Goal: Task Accomplishment & Management: Manage account settings

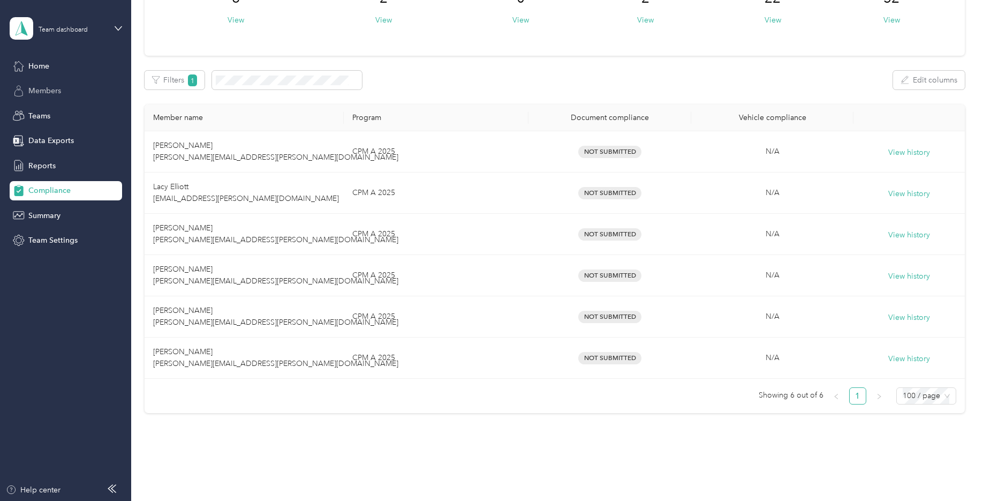
click at [39, 94] on span "Members" at bounding box center [44, 90] width 33 height 11
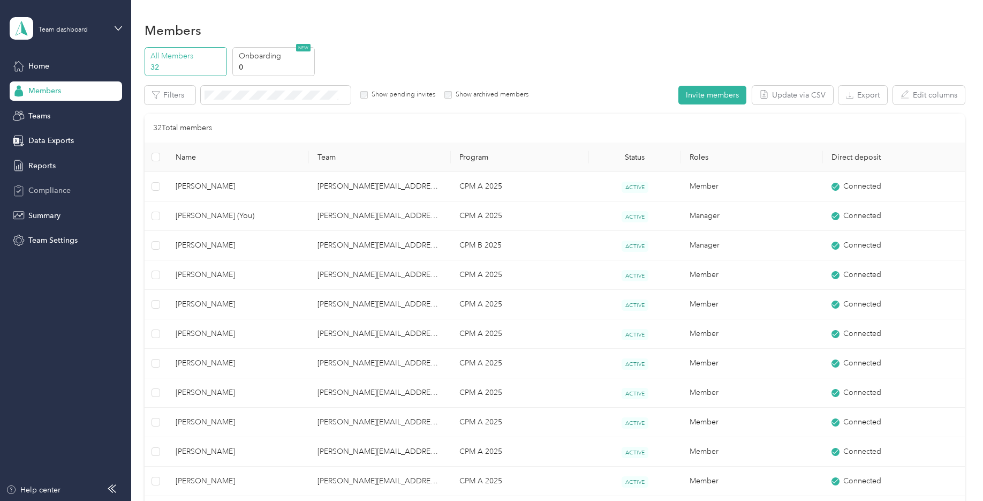
click at [47, 196] on div "Compliance" at bounding box center [66, 190] width 112 height 19
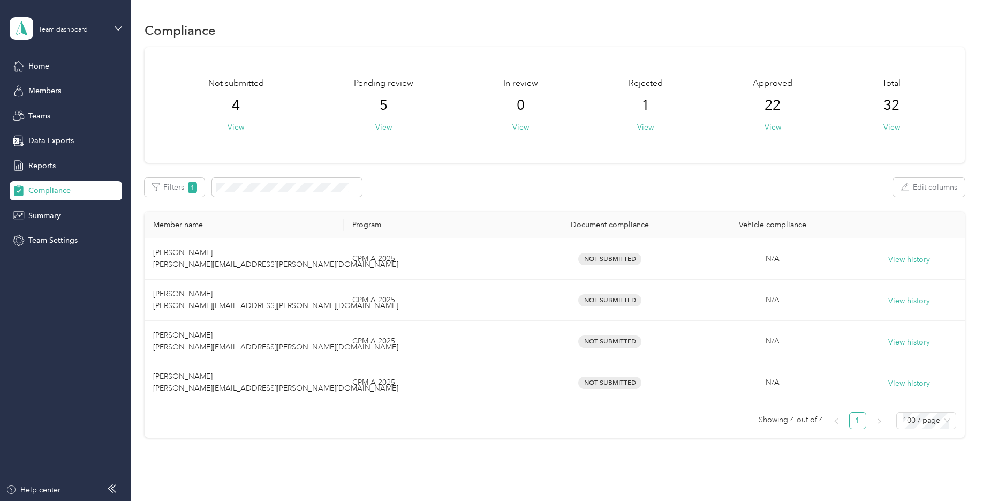
click at [389, 109] on div "Pending review 5 View" at bounding box center [383, 105] width 59 height 56
click at [380, 107] on span "5" at bounding box center [384, 105] width 8 height 17
click at [383, 123] on button "View" at bounding box center [383, 127] width 17 height 11
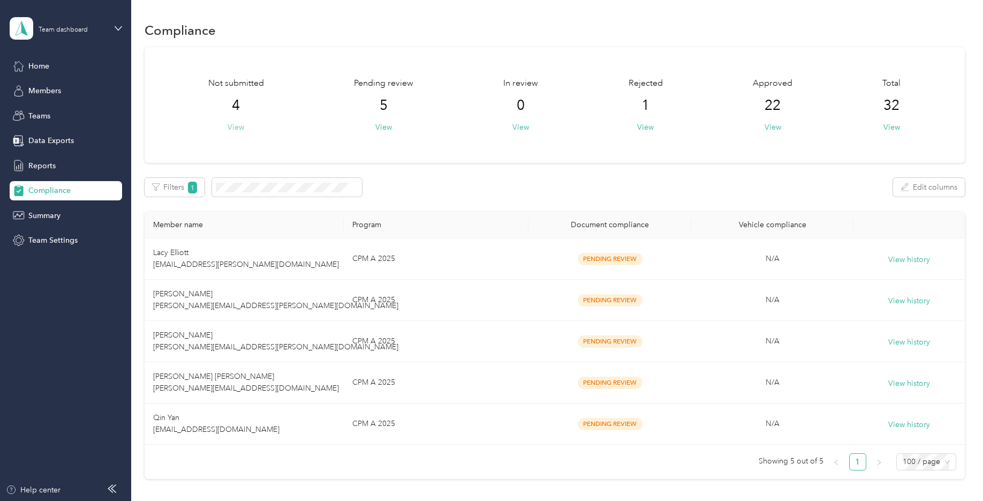
click at [232, 129] on button "View" at bounding box center [236, 127] width 17 height 11
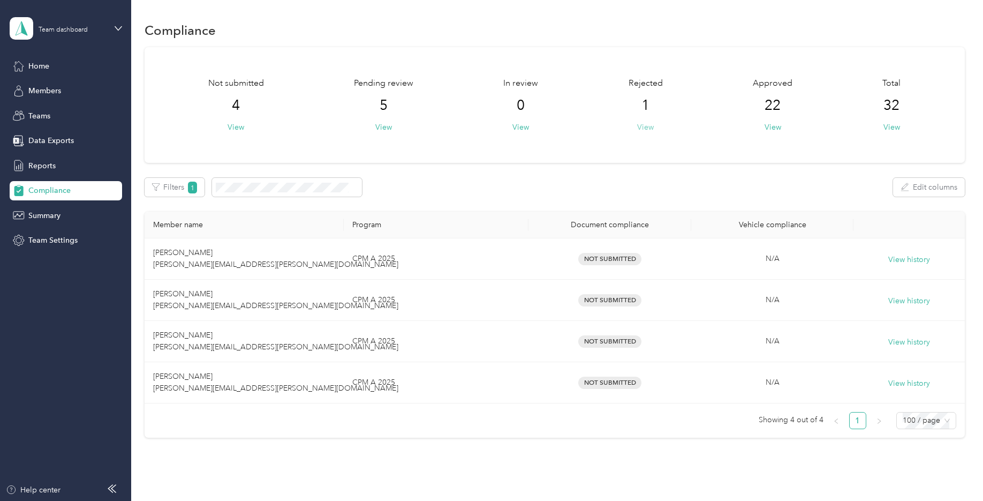
click at [646, 130] on button "View" at bounding box center [645, 127] width 17 height 11
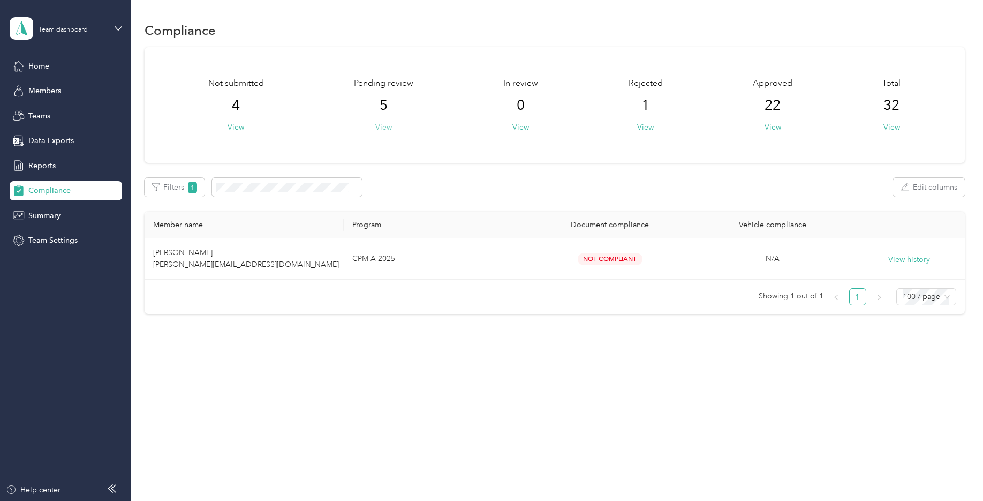
click at [387, 127] on button "View" at bounding box center [383, 127] width 17 height 11
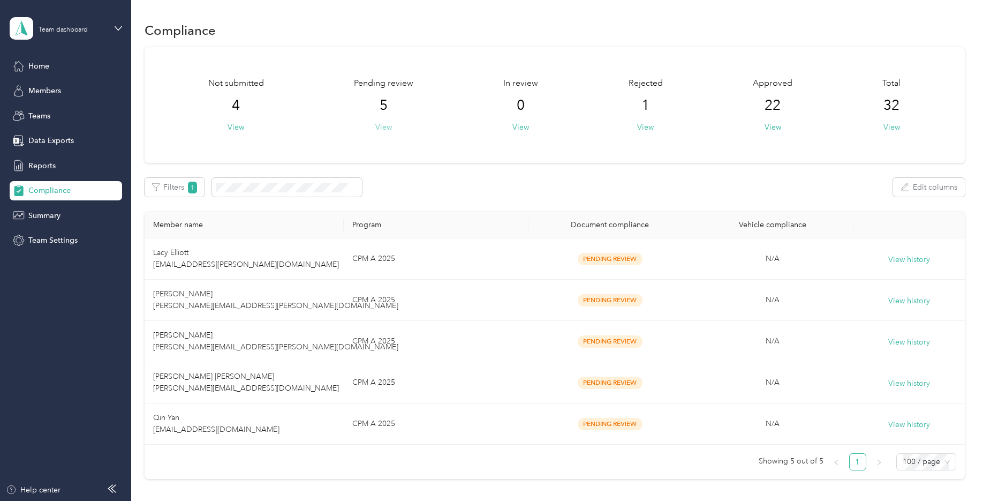
click at [387, 127] on button "View" at bounding box center [383, 127] width 17 height 11
click at [243, 129] on button "View" at bounding box center [236, 127] width 17 height 11
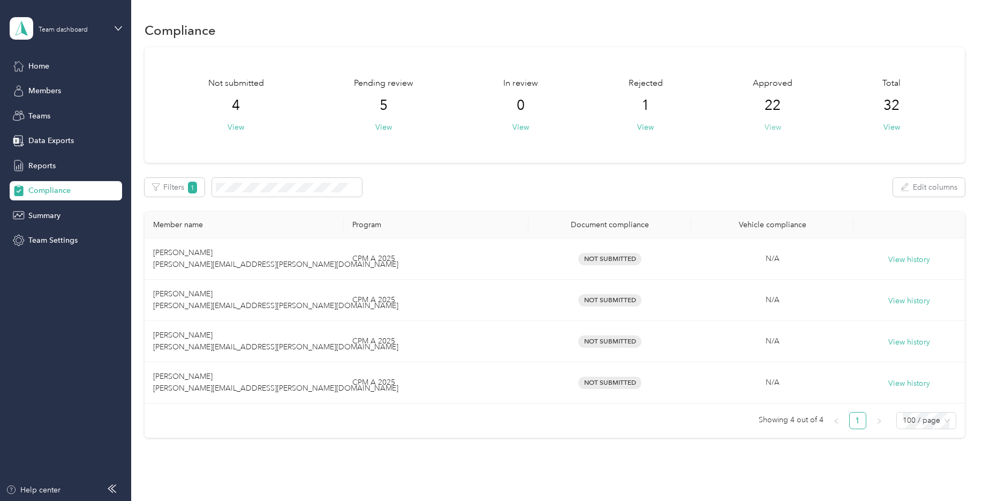
click at [770, 127] on button "View" at bounding box center [773, 127] width 17 height 11
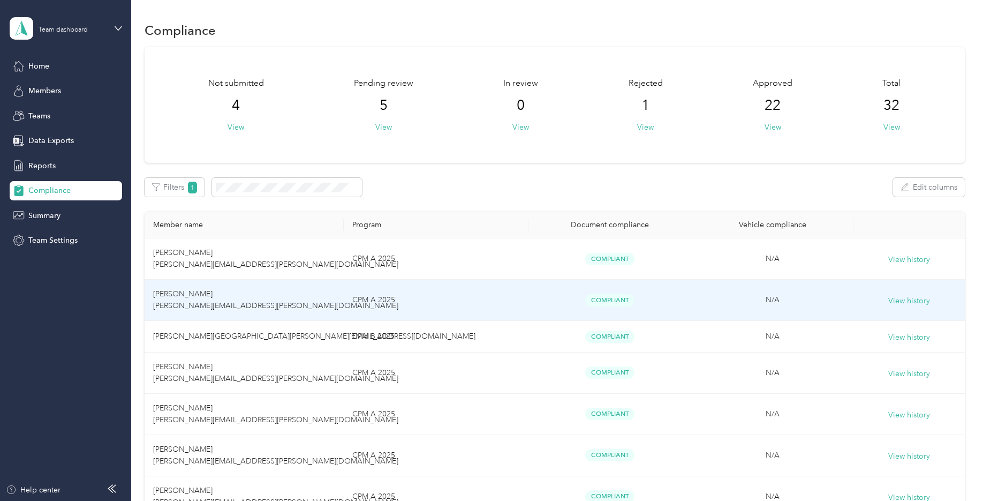
scroll to position [54, 0]
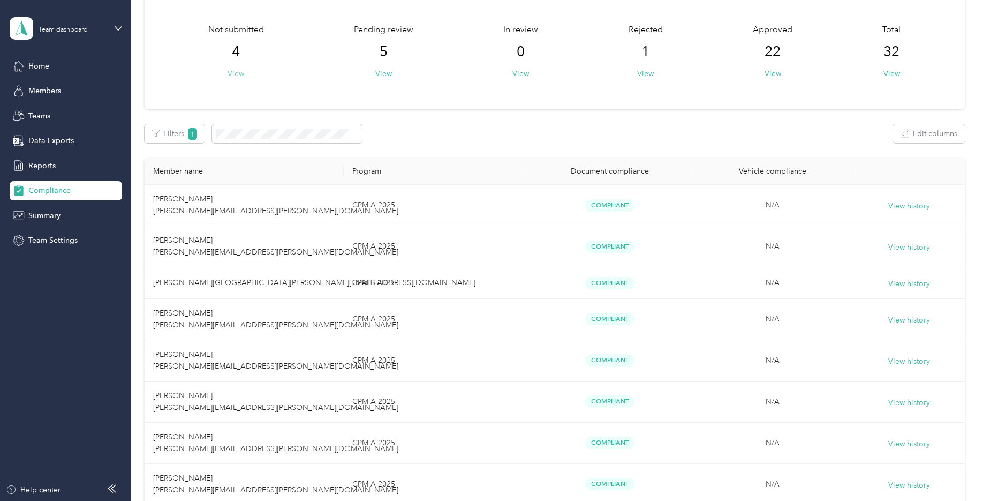
click at [235, 77] on button "View" at bounding box center [236, 73] width 17 height 11
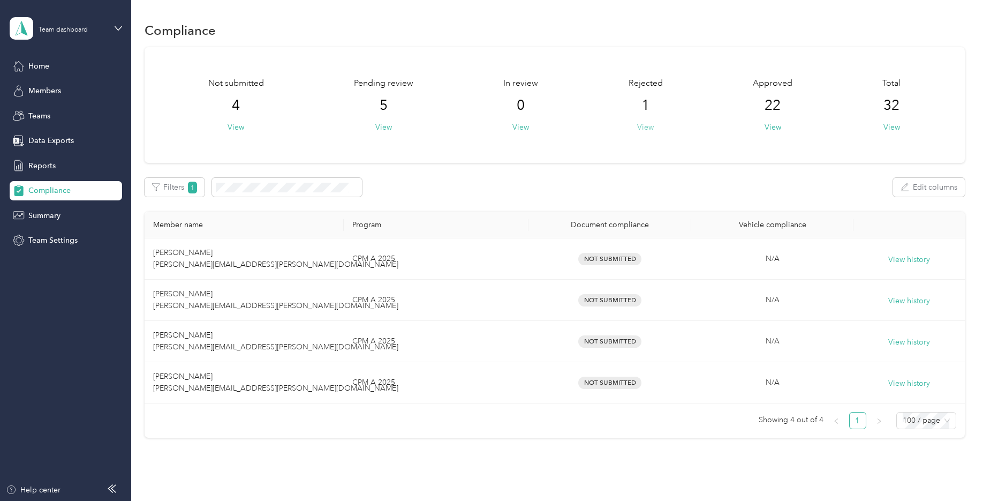
click at [647, 130] on button "View" at bounding box center [645, 127] width 17 height 11
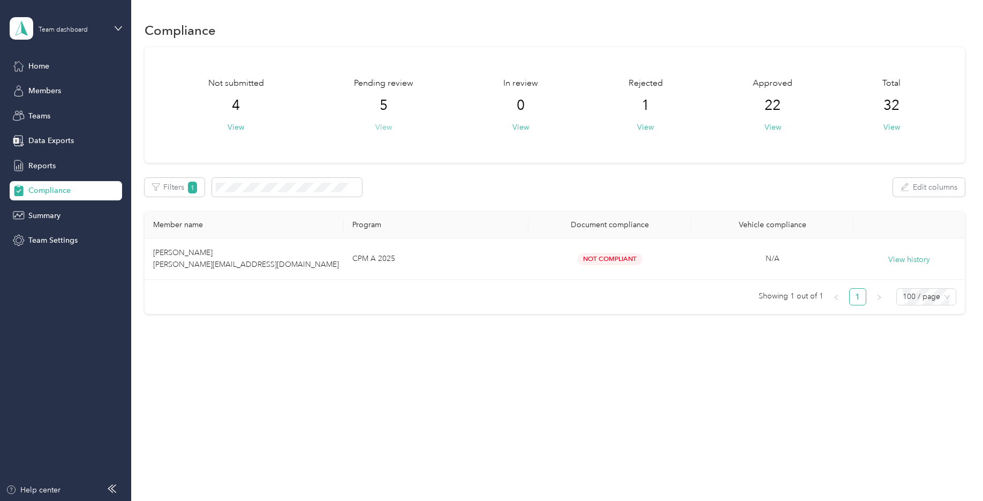
click at [388, 126] on button "View" at bounding box center [383, 127] width 17 height 11
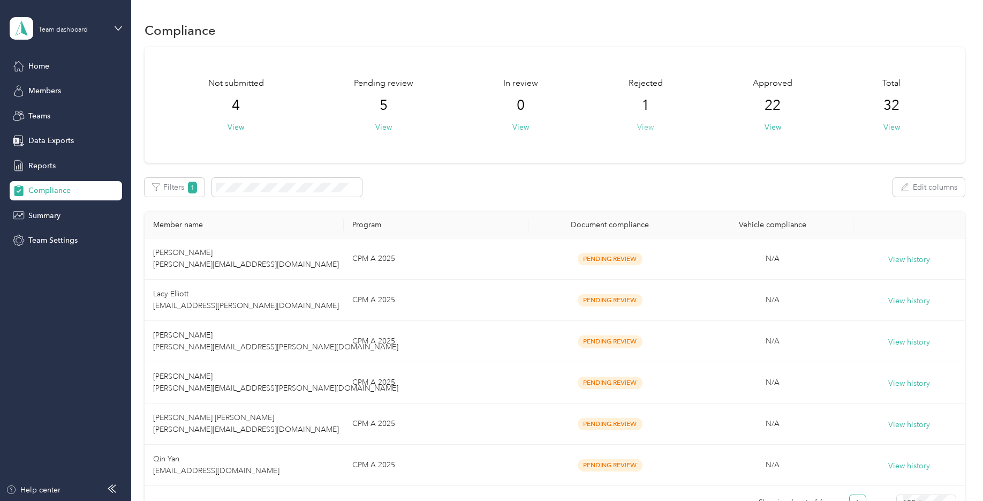
click at [647, 128] on button "View" at bounding box center [645, 127] width 17 height 11
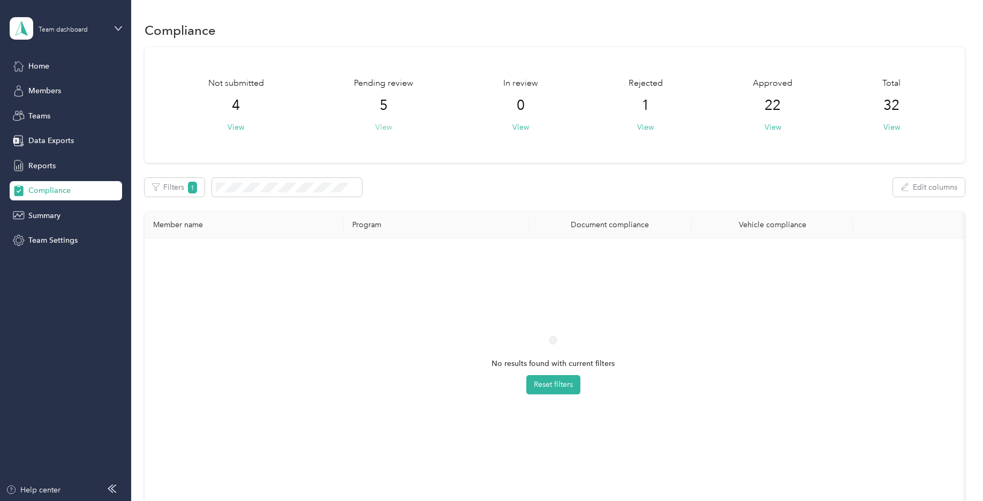
click at [387, 125] on button "View" at bounding box center [383, 127] width 17 height 11
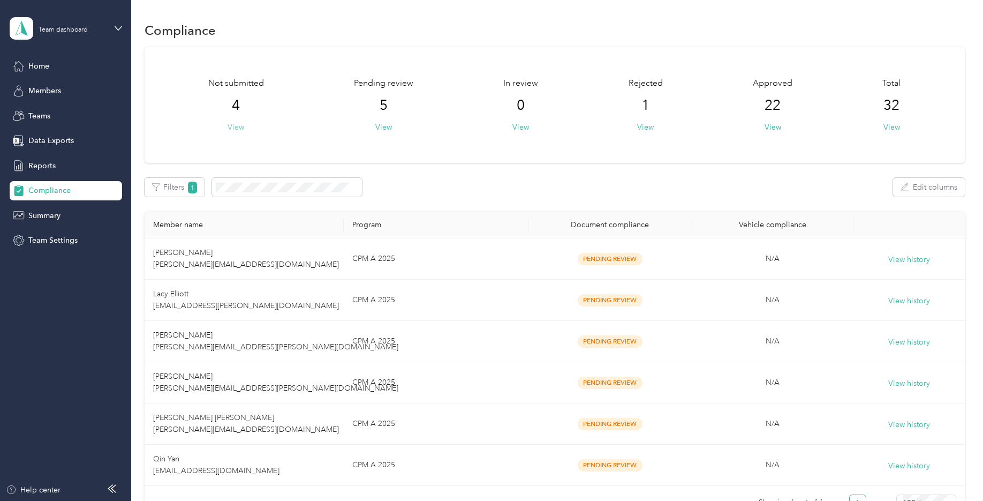
click at [235, 128] on button "View" at bounding box center [236, 127] width 17 height 11
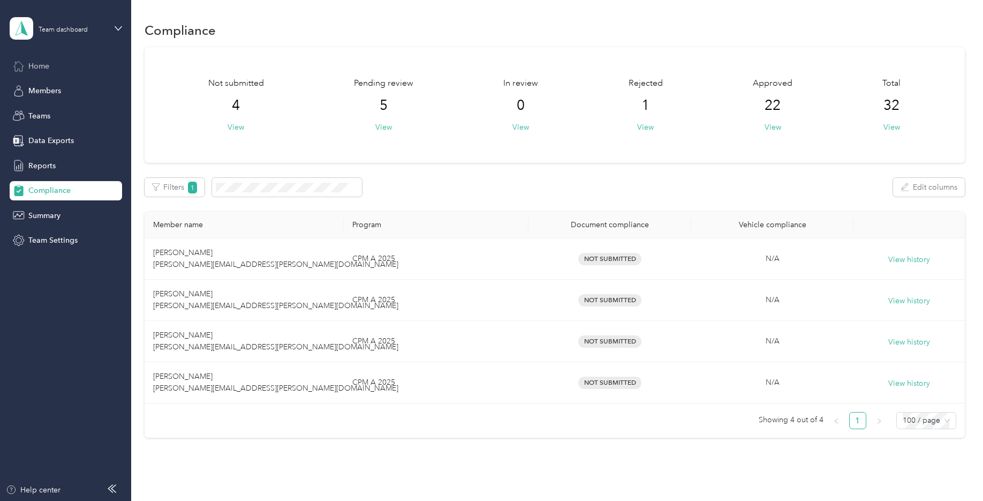
click at [43, 69] on span "Home" at bounding box center [38, 66] width 21 height 11
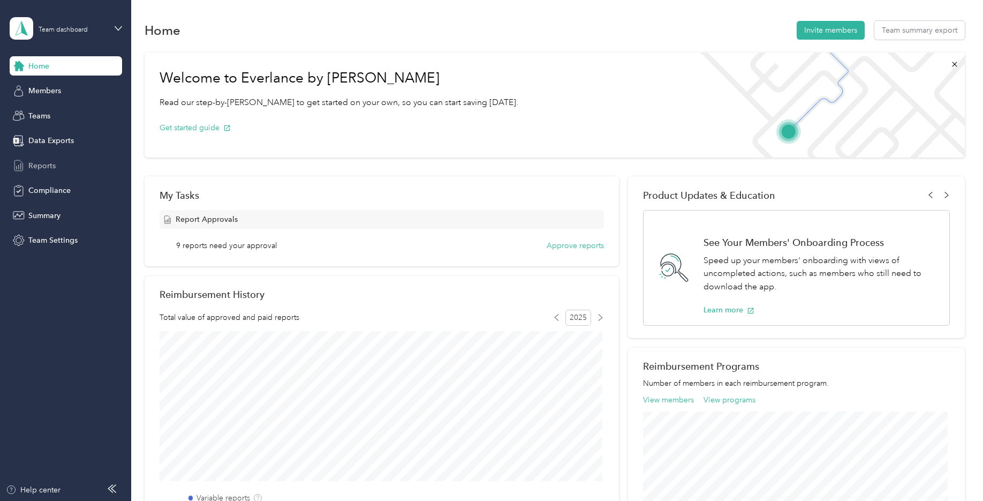
click at [44, 167] on span "Reports" at bounding box center [41, 165] width 27 height 11
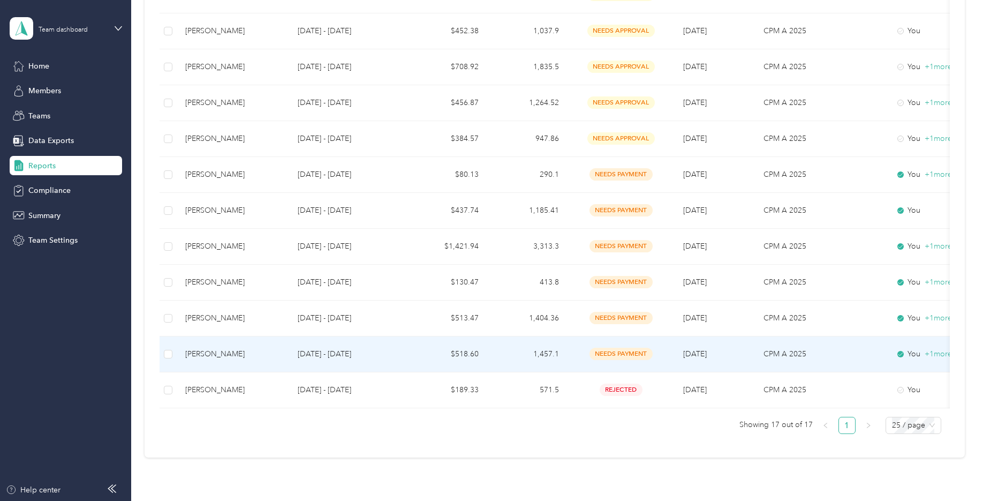
scroll to position [532, 0]
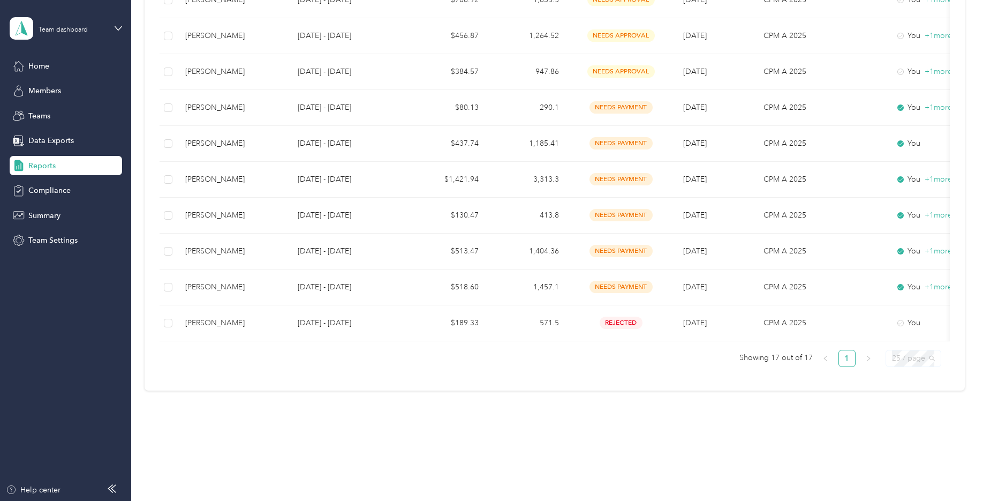
click at [914, 360] on span "25 / page" at bounding box center [913, 358] width 43 height 16
click at [910, 339] on div "100 / page" at bounding box center [913, 337] width 38 height 12
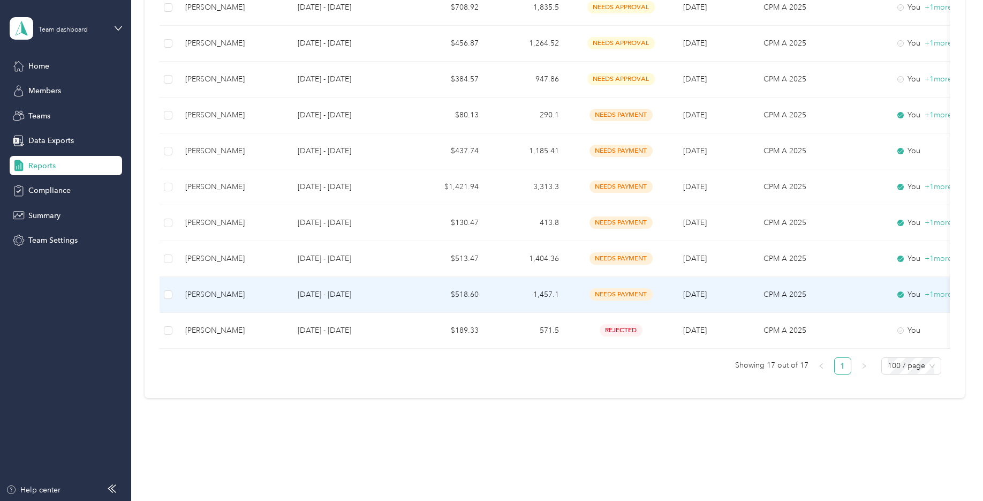
scroll to position [532, 0]
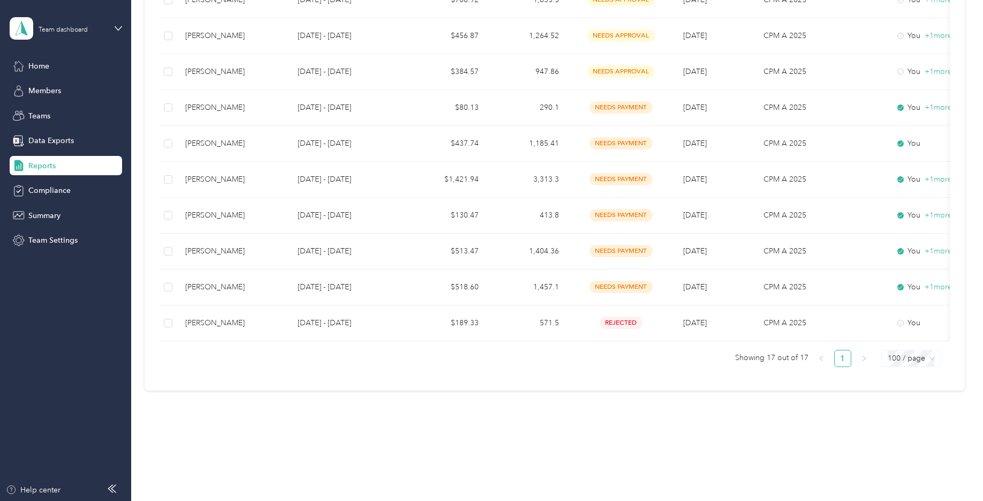
click at [908, 365] on span "100 / page" at bounding box center [911, 358] width 47 height 16
click at [900, 337] on div "100 / page" at bounding box center [911, 337] width 42 height 12
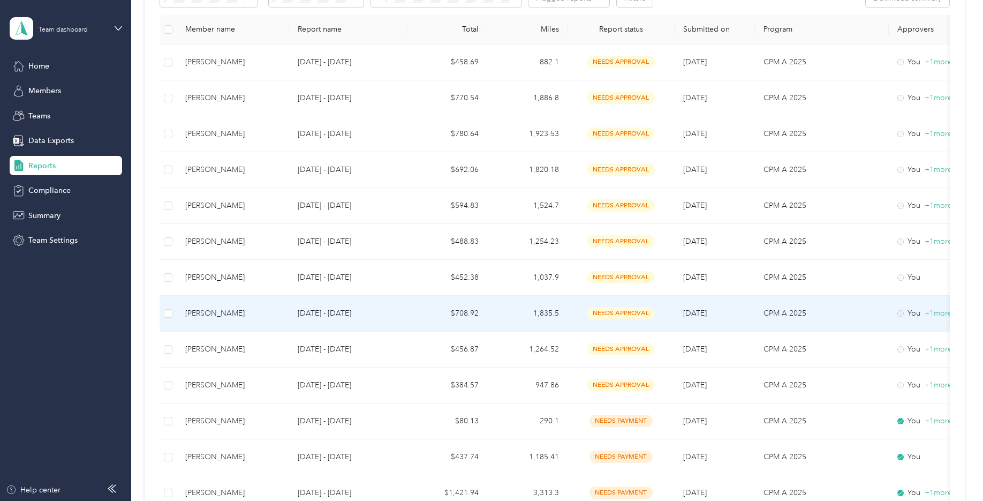
scroll to position [0, 0]
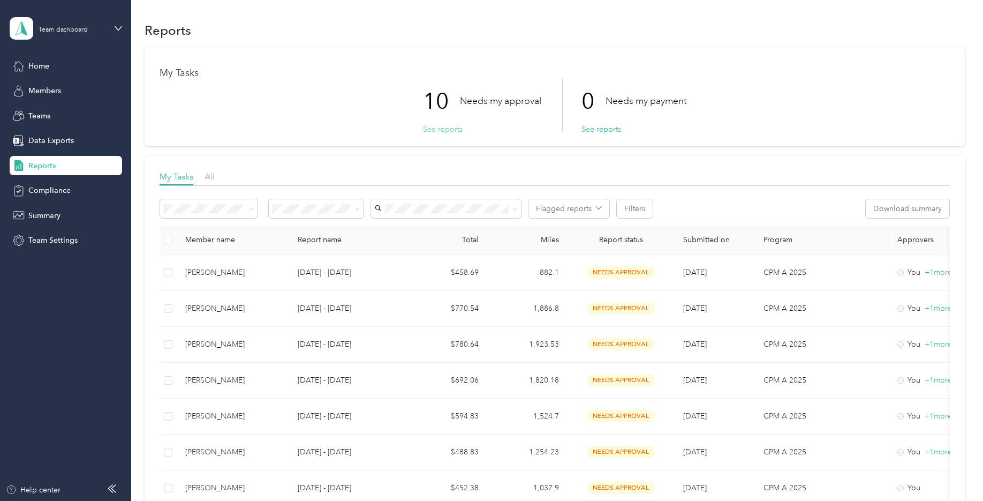
click at [443, 131] on button "See reports" at bounding box center [443, 129] width 40 height 11
click at [209, 180] on span "All" at bounding box center [210, 176] width 10 height 10
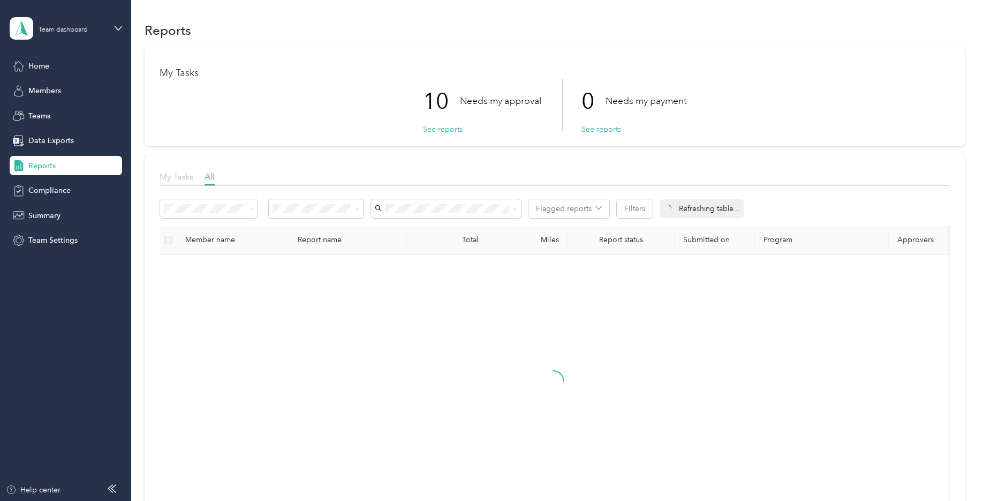
click at [187, 179] on span "My Tasks" at bounding box center [177, 176] width 34 height 10
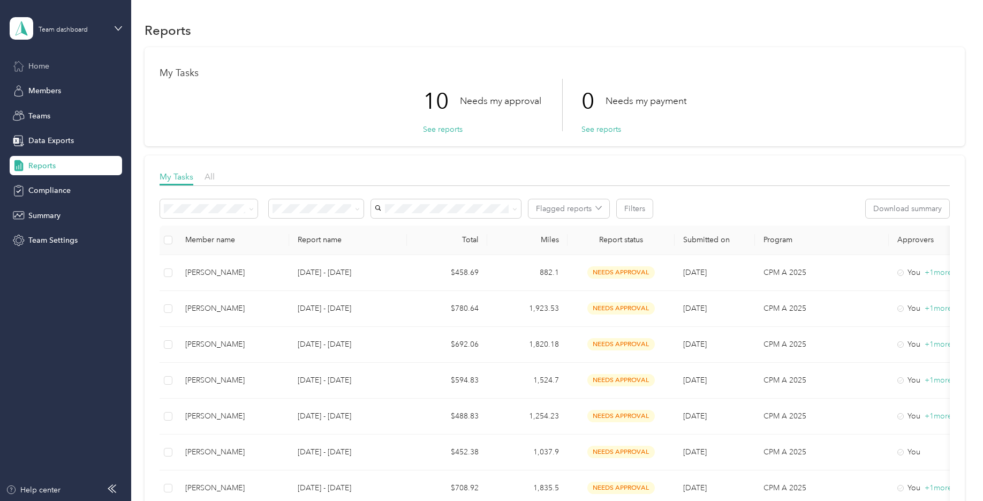
click at [35, 70] on span "Home" at bounding box center [38, 66] width 21 height 11
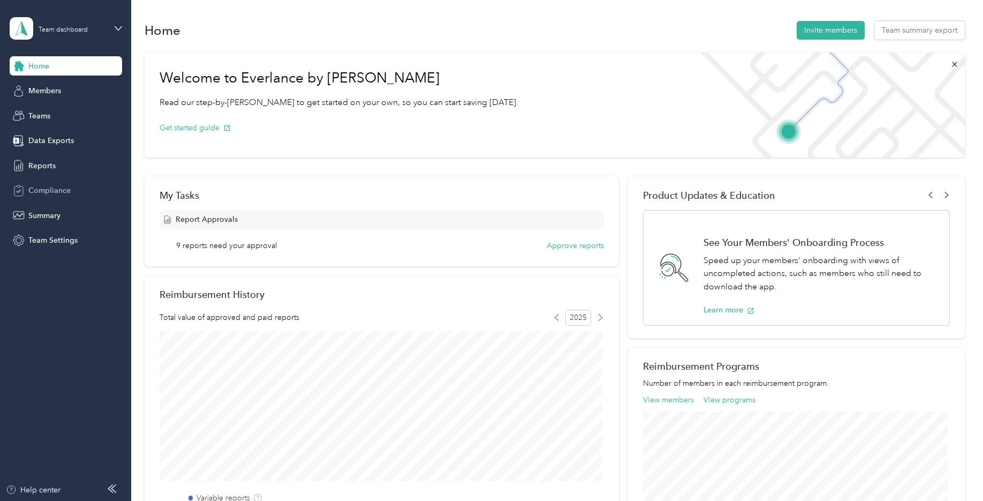
click at [52, 189] on span "Compliance" at bounding box center [49, 190] width 42 height 11
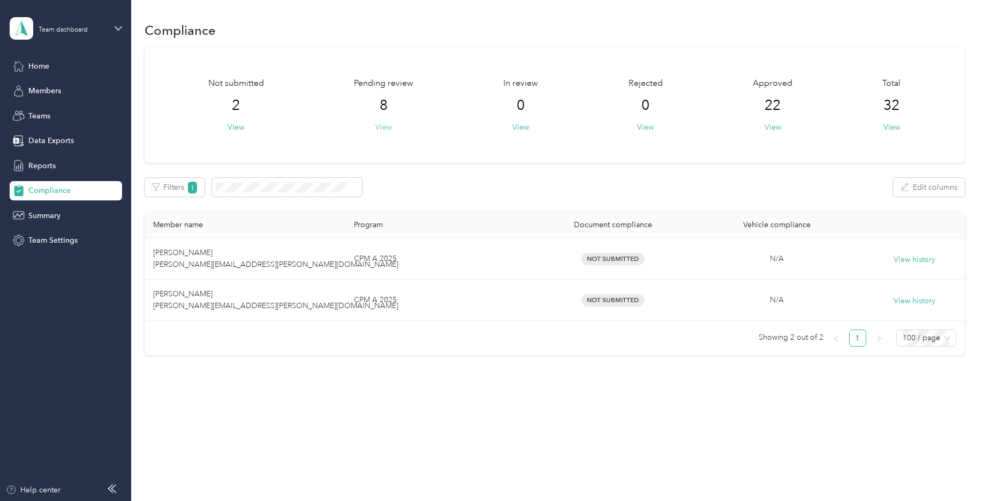
click at [387, 126] on button "View" at bounding box center [383, 127] width 17 height 11
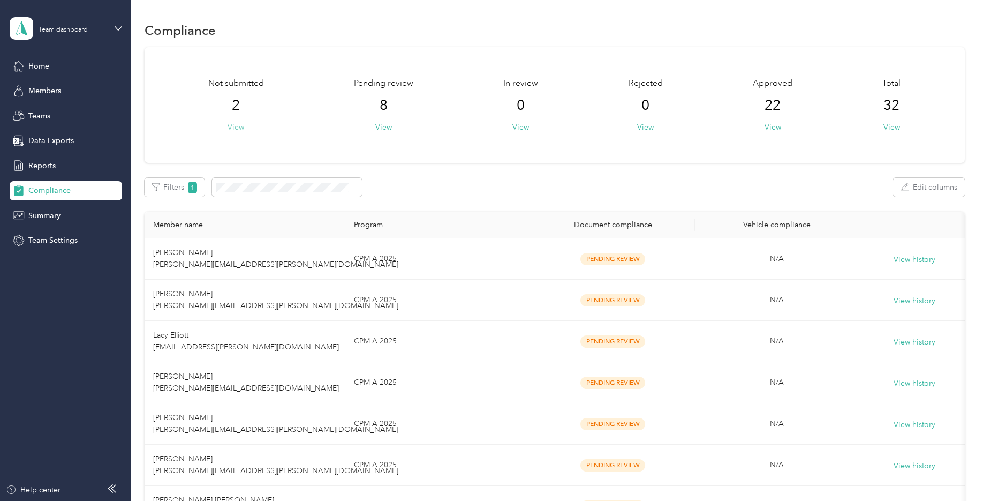
click at [240, 128] on button "View" at bounding box center [236, 127] width 17 height 11
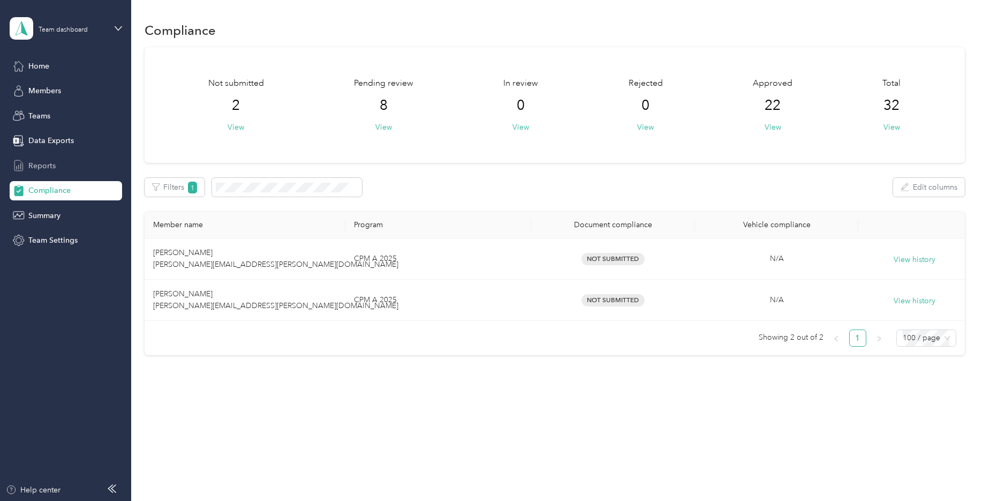
click at [39, 162] on span "Reports" at bounding box center [41, 165] width 27 height 11
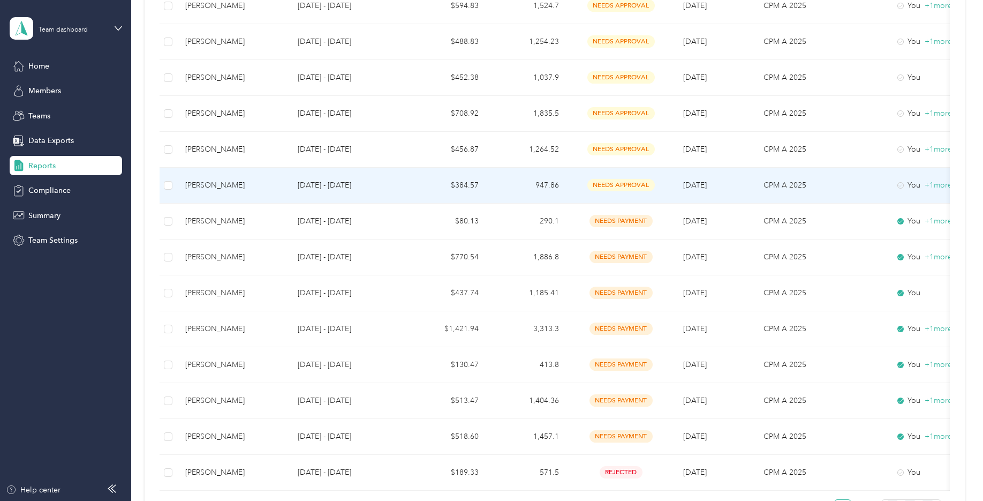
scroll to position [375, 0]
click at [260, 182] on div "[PERSON_NAME]" at bounding box center [232, 185] width 95 height 12
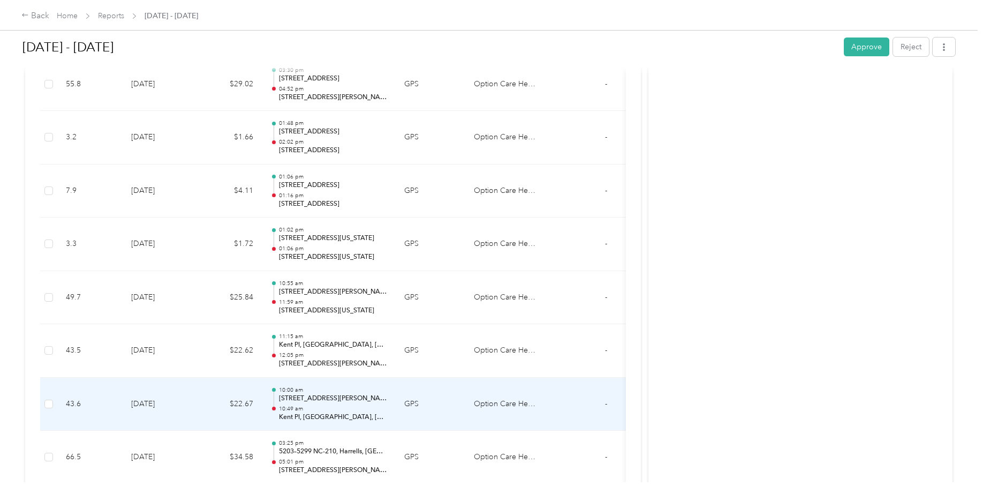
scroll to position [305, 0]
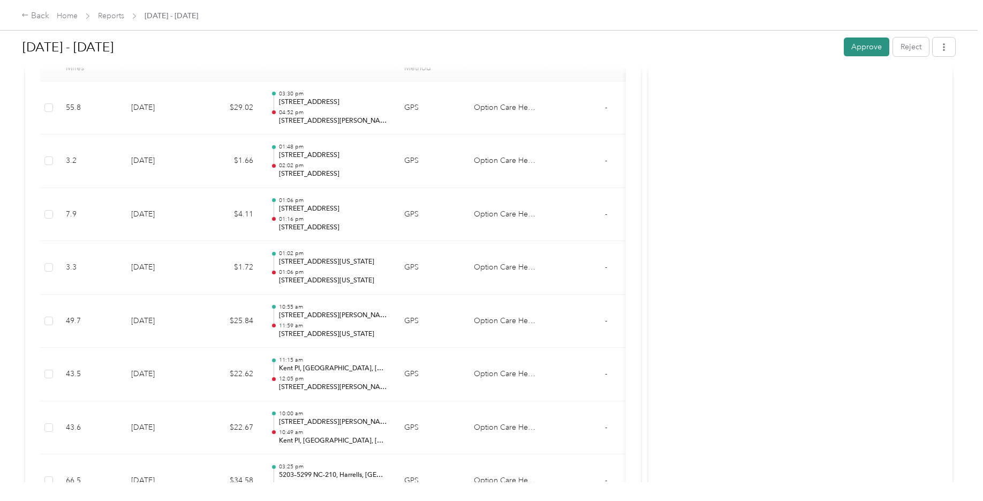
click at [860, 47] on button "Approve" at bounding box center [867, 46] width 46 height 19
click at [28, 13] on icon at bounding box center [24, 14] width 7 height 7
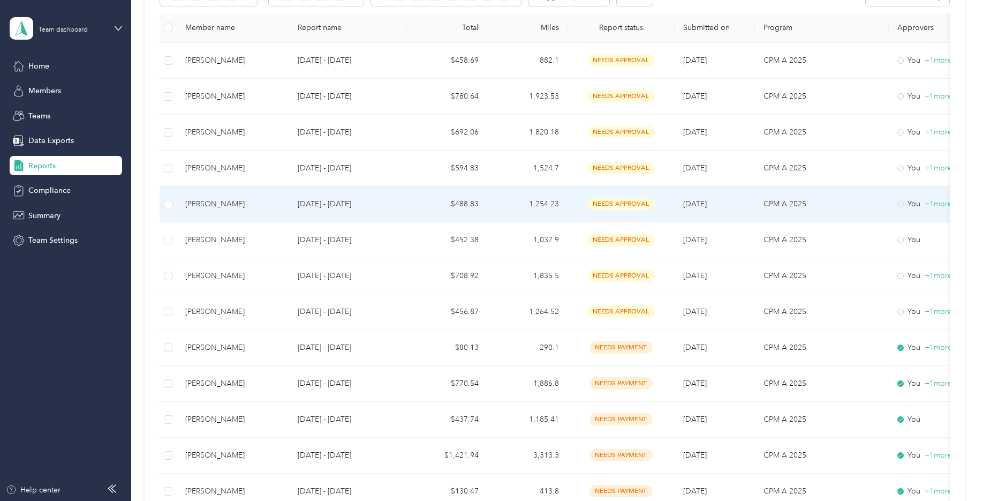
scroll to position [214, 0]
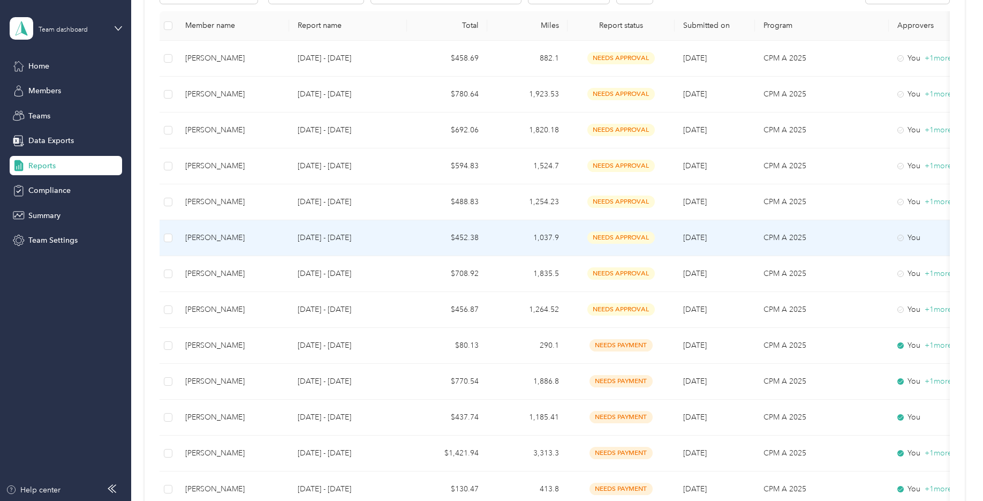
click at [213, 237] on div "[PERSON_NAME]" at bounding box center [232, 238] width 95 height 12
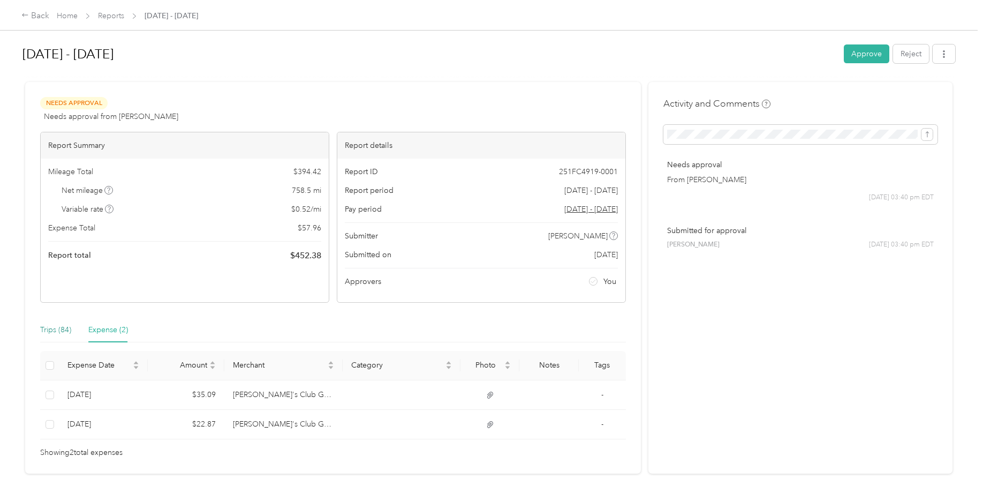
click at [45, 331] on div "Trips (84)" at bounding box center [55, 330] width 31 height 12
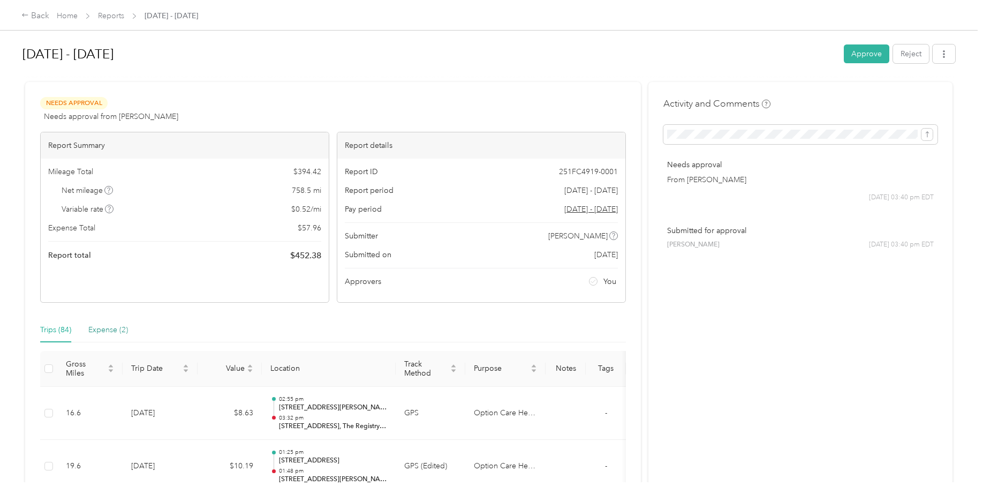
click at [97, 333] on div "Expense (2)" at bounding box center [108, 330] width 40 height 12
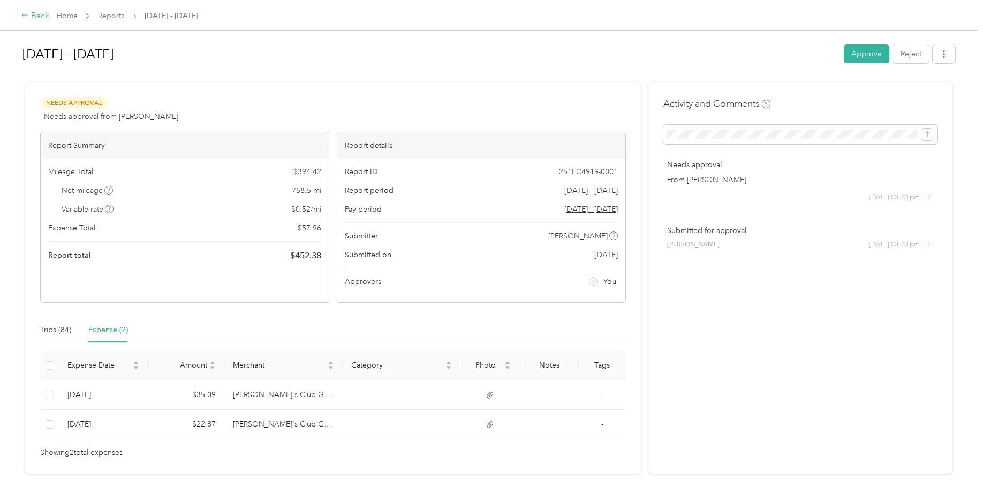
click at [32, 17] on div "Back" at bounding box center [35, 16] width 28 height 13
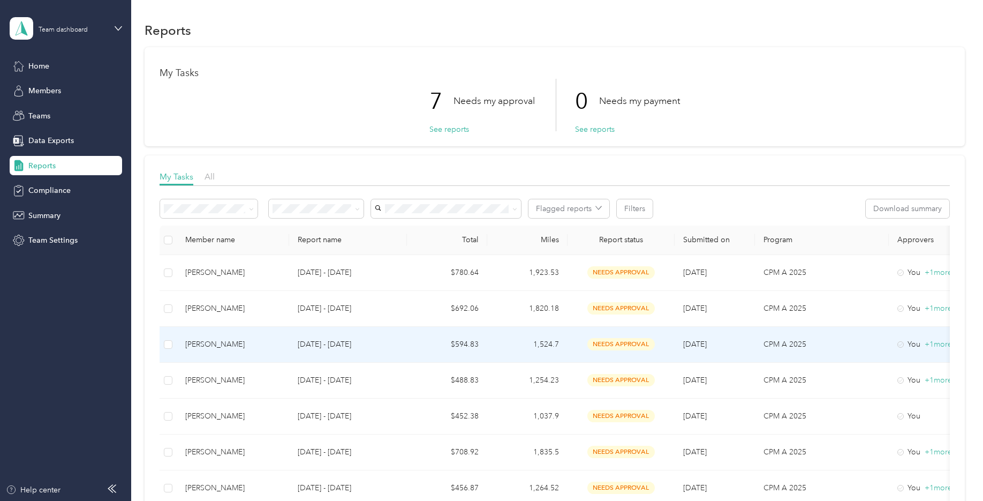
click at [219, 345] on div "[PERSON_NAME]" at bounding box center [232, 344] width 95 height 12
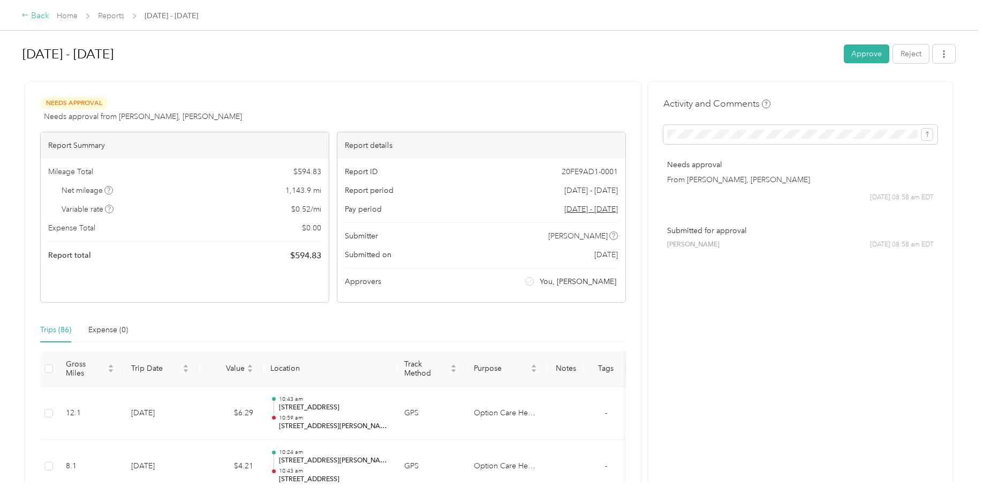
click at [24, 14] on icon at bounding box center [24, 14] width 7 height 7
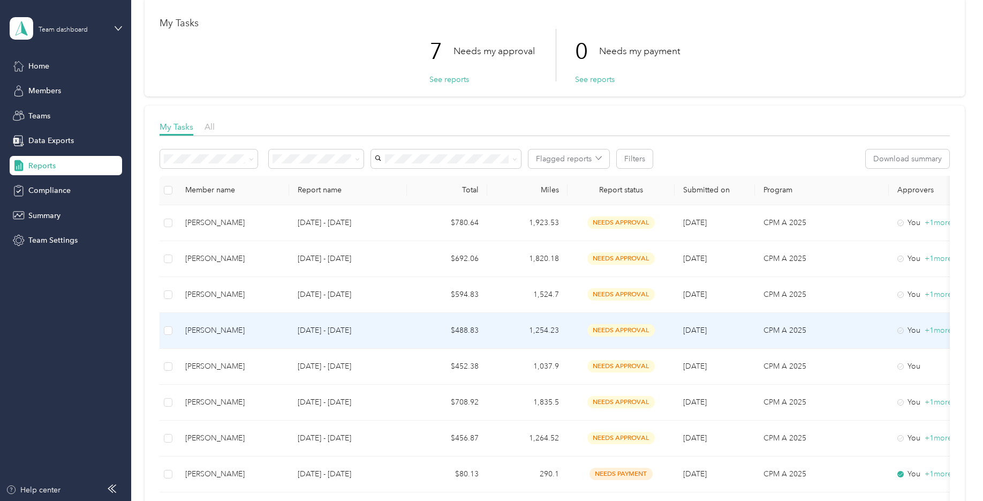
scroll to position [54, 0]
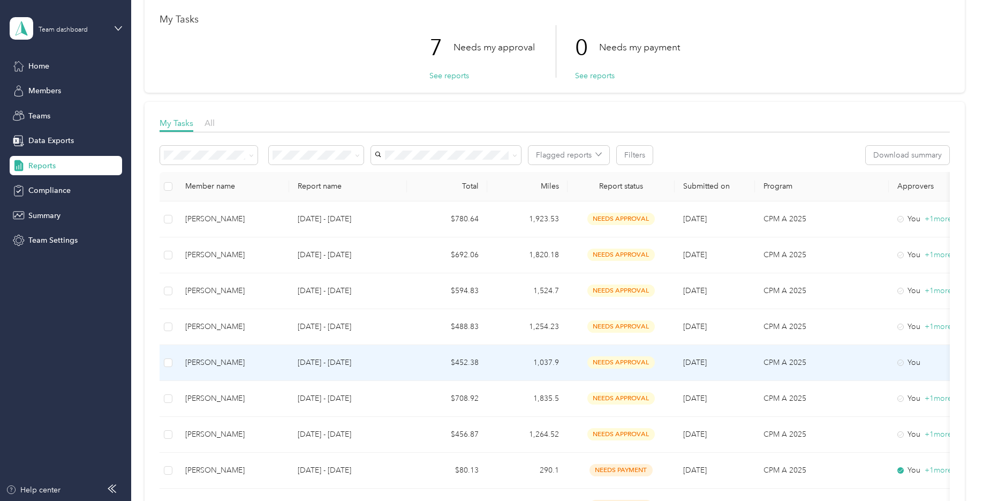
click at [201, 361] on div "[PERSON_NAME]" at bounding box center [232, 363] width 95 height 12
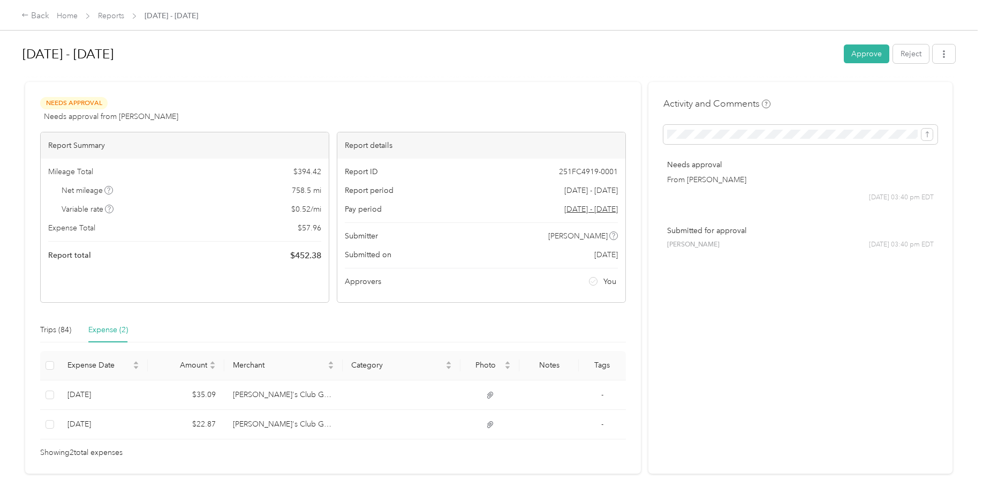
click at [774, 54] on h1 "[DATE] - [DATE]" at bounding box center [429, 54] width 814 height 26
click at [907, 57] on button "Reject" at bounding box center [911, 53] width 36 height 19
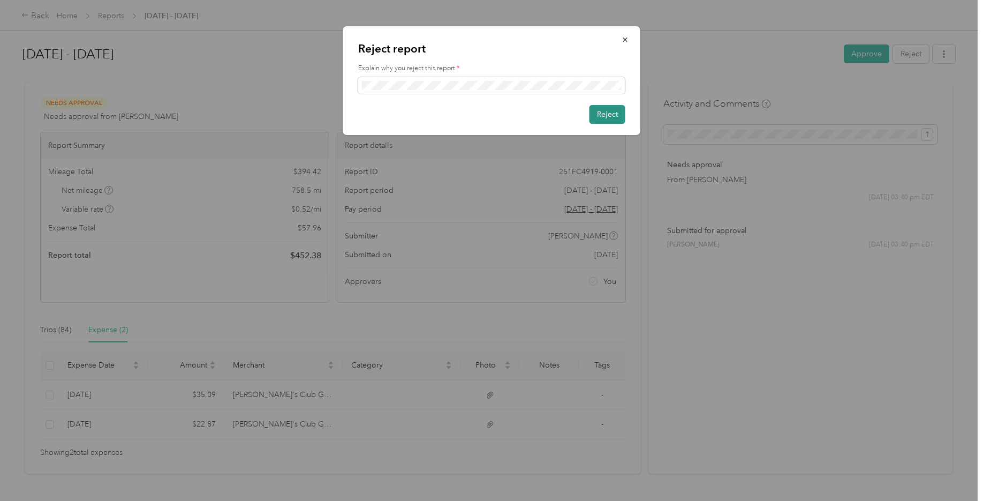
click at [618, 117] on button "Reject" at bounding box center [608, 114] width 36 height 19
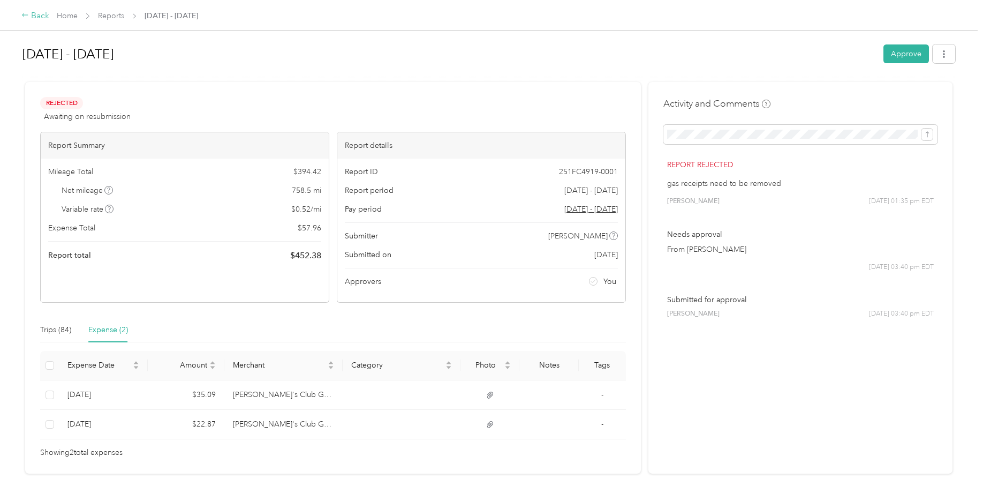
click at [35, 18] on div "Back" at bounding box center [35, 16] width 28 height 13
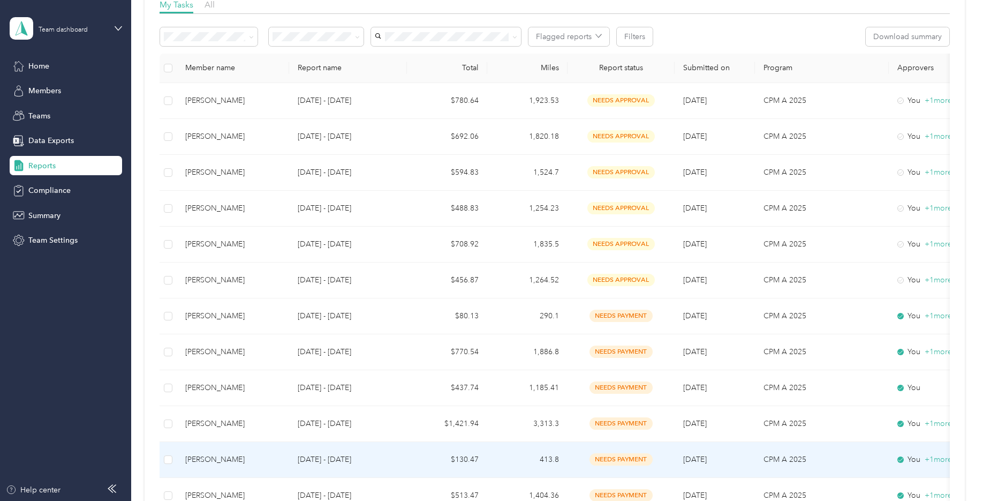
scroll to position [161, 0]
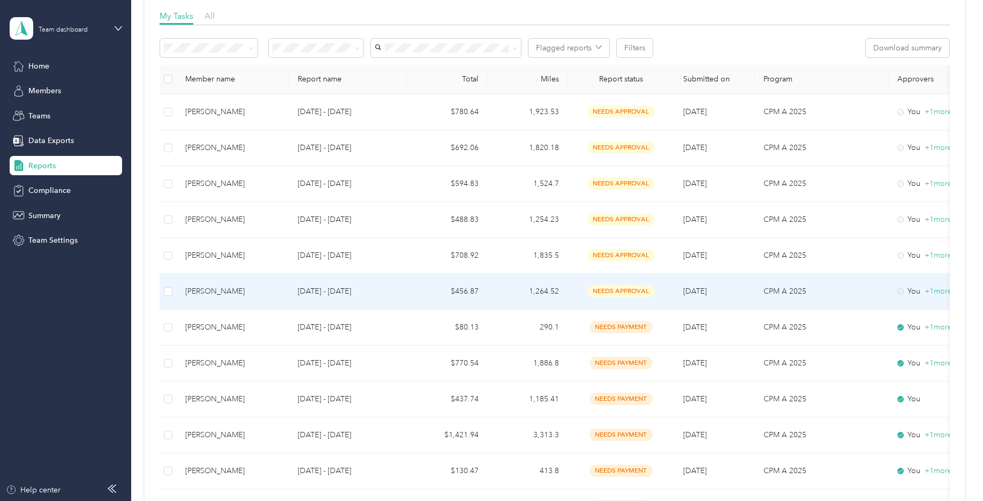
click at [211, 294] on div "[PERSON_NAME]" at bounding box center [232, 291] width 95 height 12
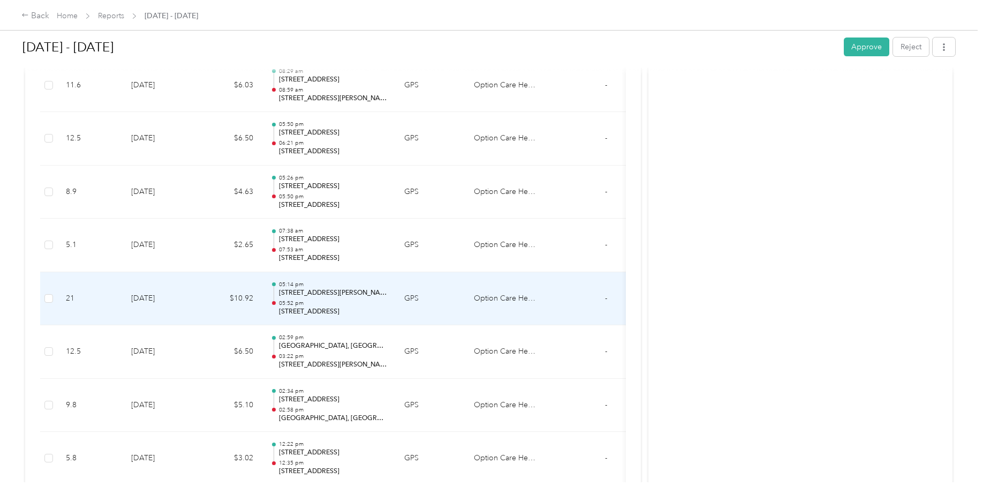
scroll to position [3506, 0]
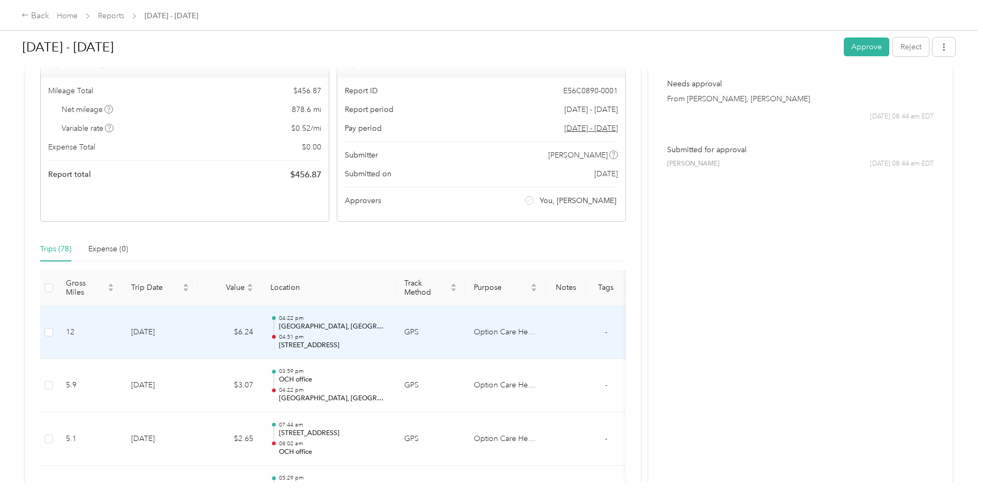
scroll to position [107, 0]
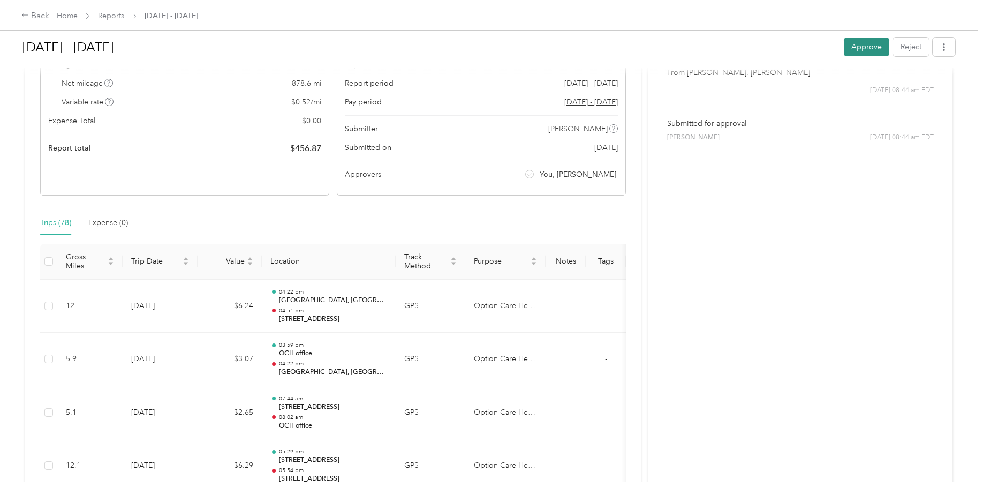
click at [864, 54] on button "Approve" at bounding box center [867, 46] width 46 height 19
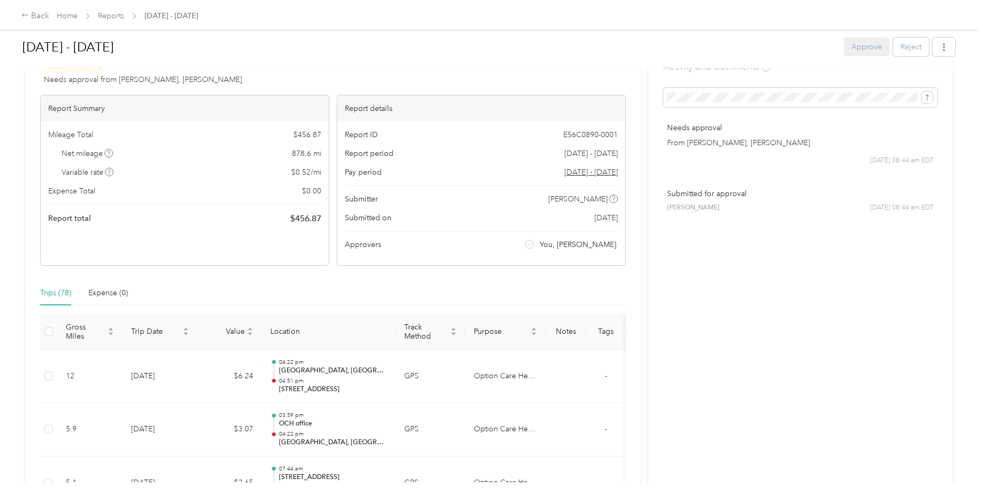
scroll to position [0, 0]
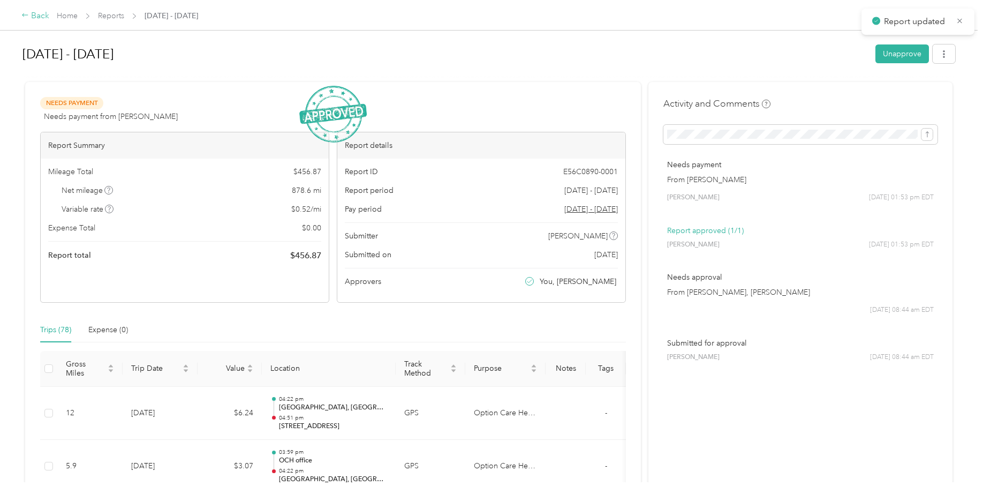
click at [29, 13] on div "Back" at bounding box center [35, 16] width 28 height 13
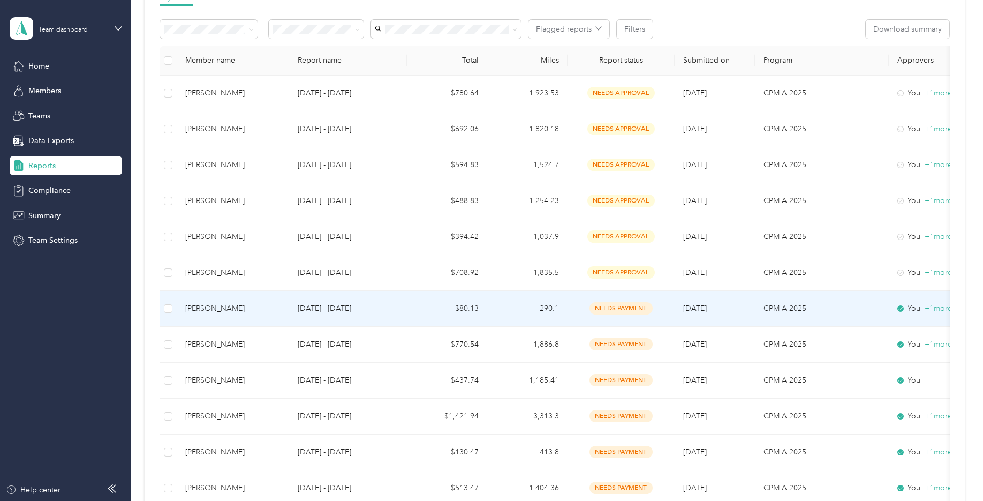
scroll to position [161, 0]
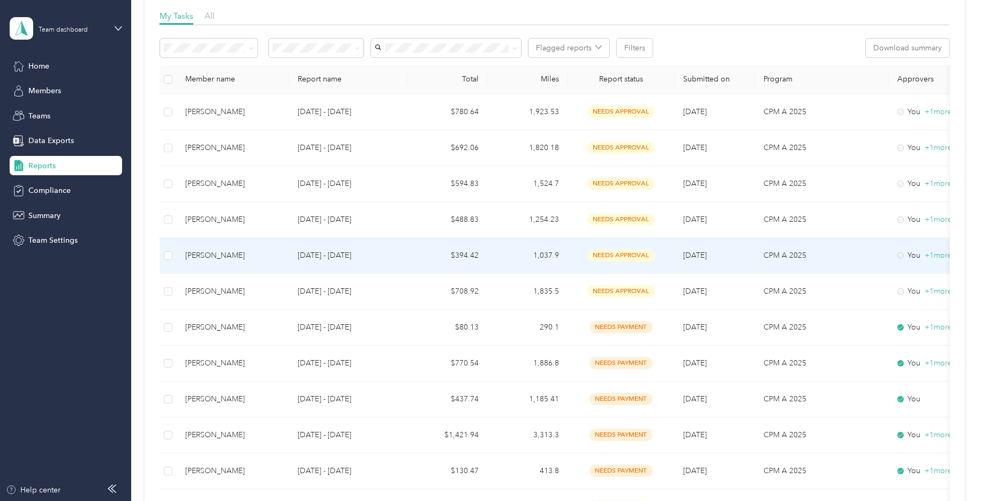
click at [215, 259] on div "[PERSON_NAME]" at bounding box center [232, 256] width 95 height 12
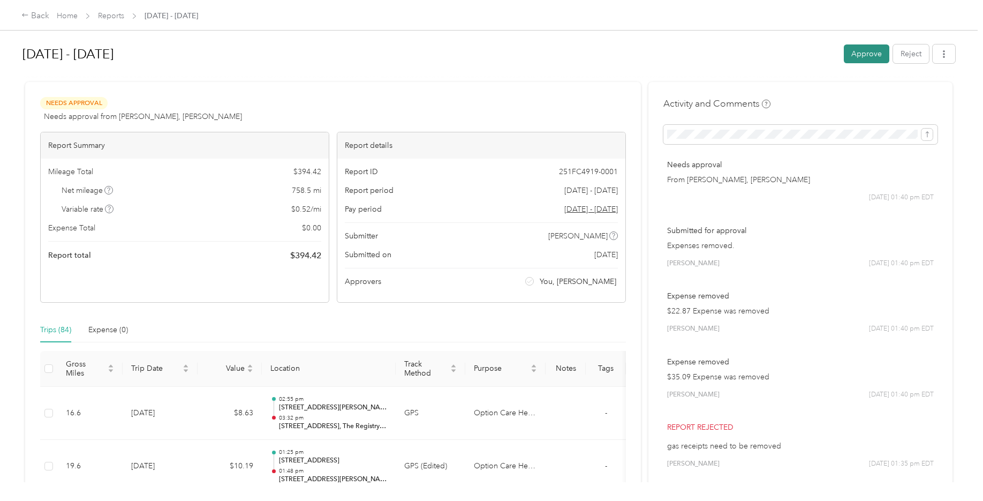
click at [861, 56] on button "Approve" at bounding box center [867, 53] width 46 height 19
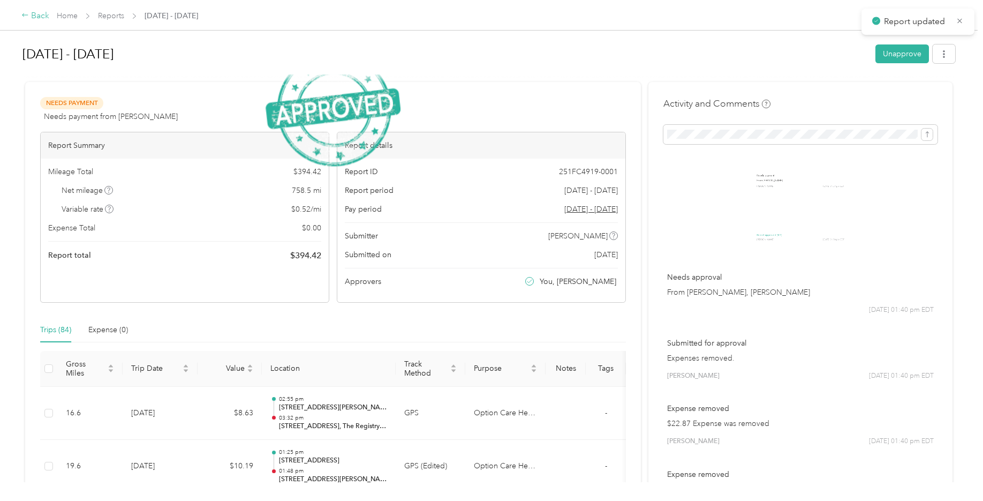
click at [32, 19] on div "Back" at bounding box center [35, 16] width 28 height 13
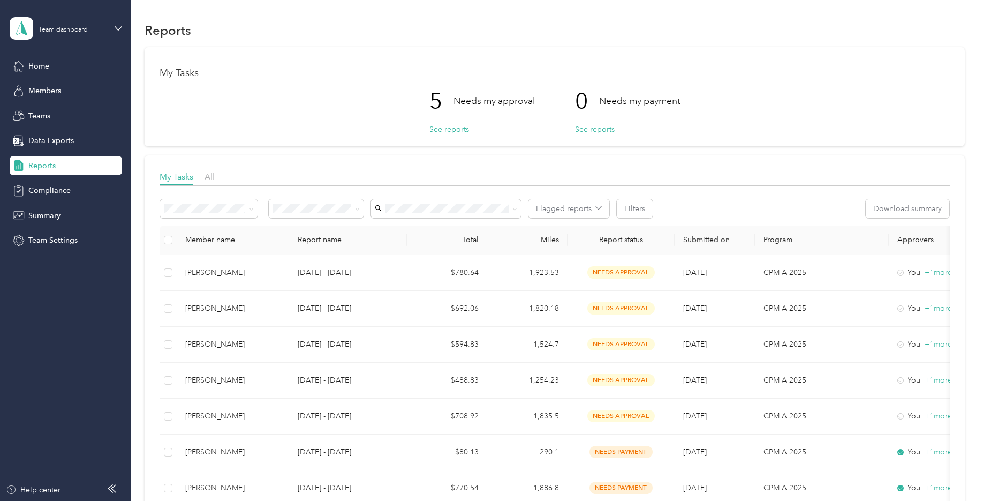
click at [301, 324] on li "Paid by me" at bounding box center [316, 316] width 95 height 19
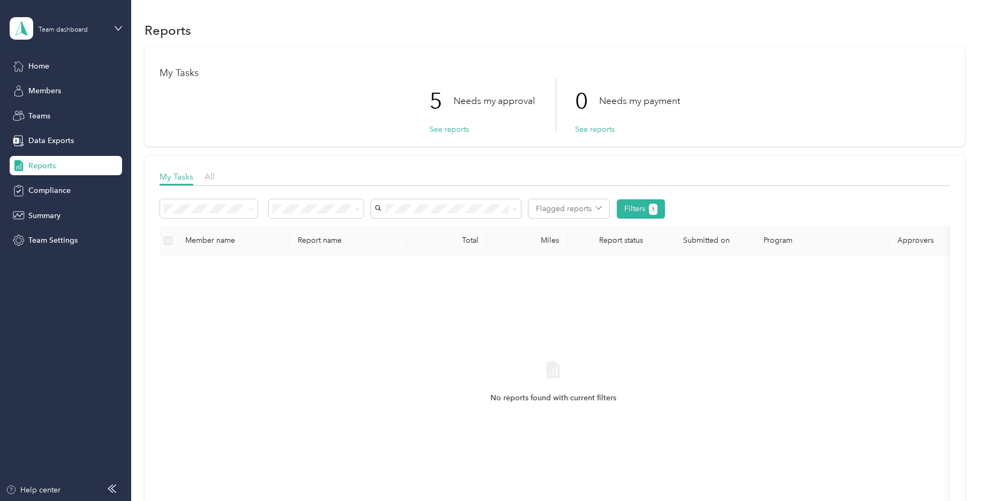
click at [305, 266] on span "Needs my payment" at bounding box center [309, 265] width 66 height 9
click at [306, 228] on div "All" at bounding box center [316, 226] width 80 height 11
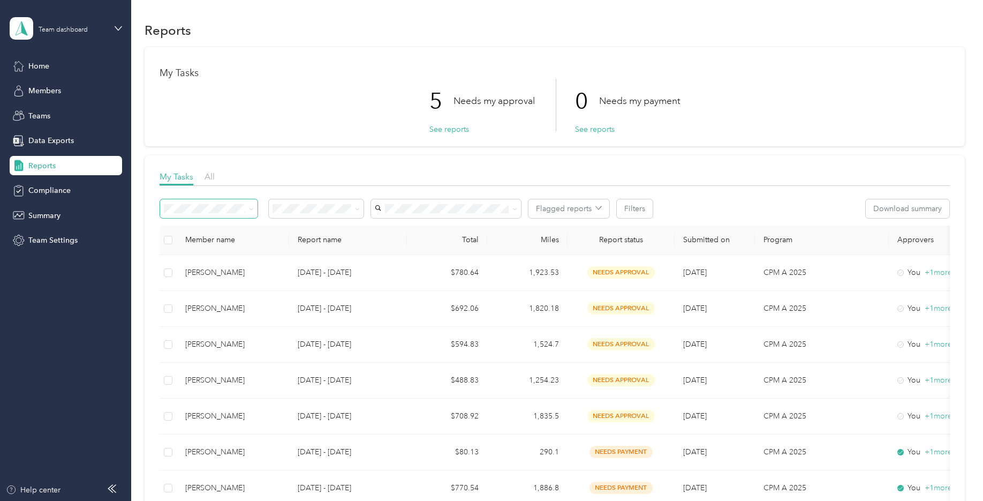
click at [243, 215] on span at bounding box center [208, 208] width 97 height 19
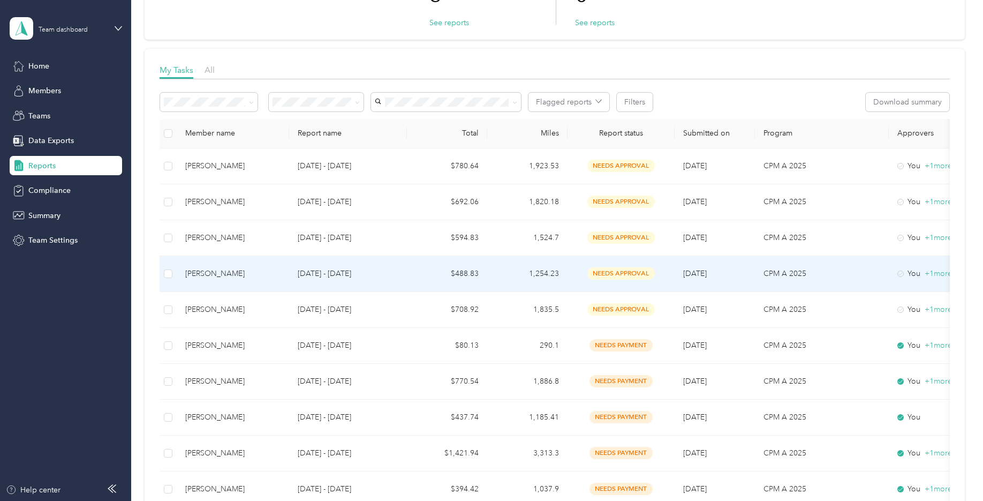
scroll to position [107, 0]
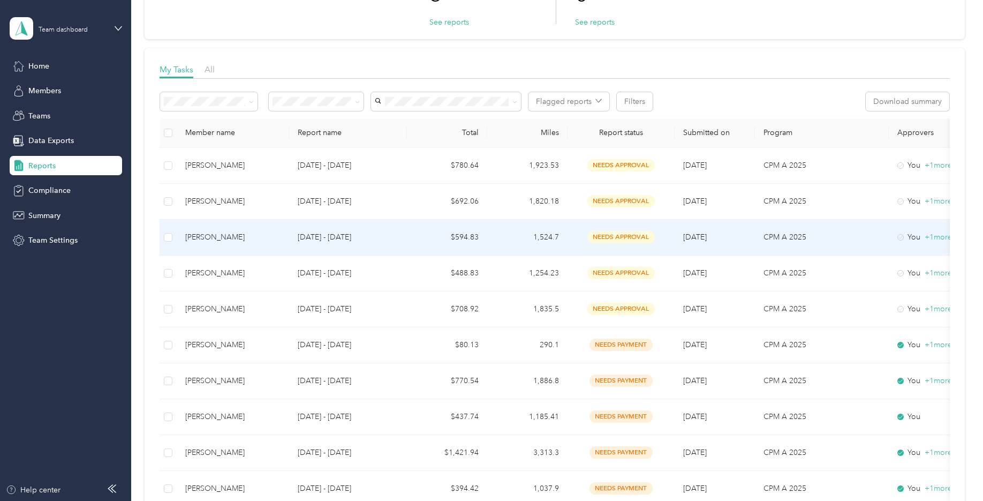
click at [227, 236] on div "[PERSON_NAME]" at bounding box center [232, 237] width 95 height 12
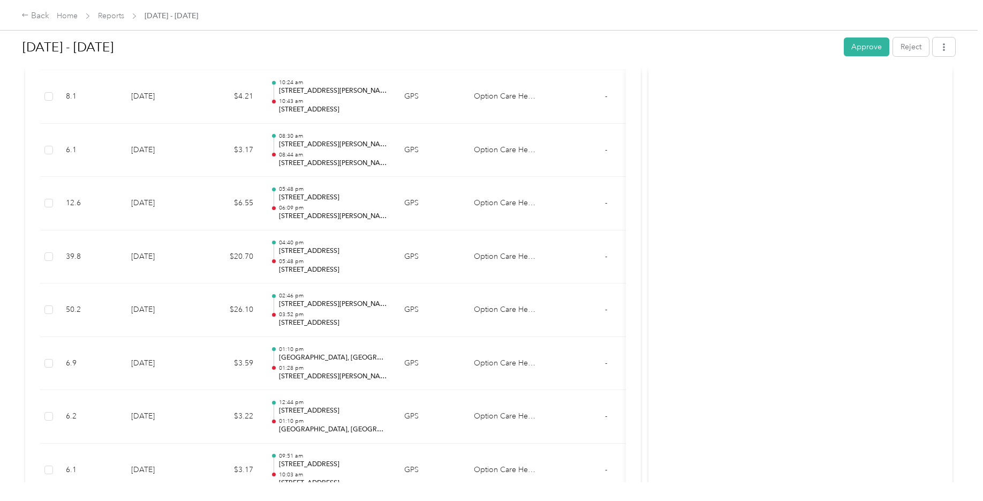
scroll to position [344, 0]
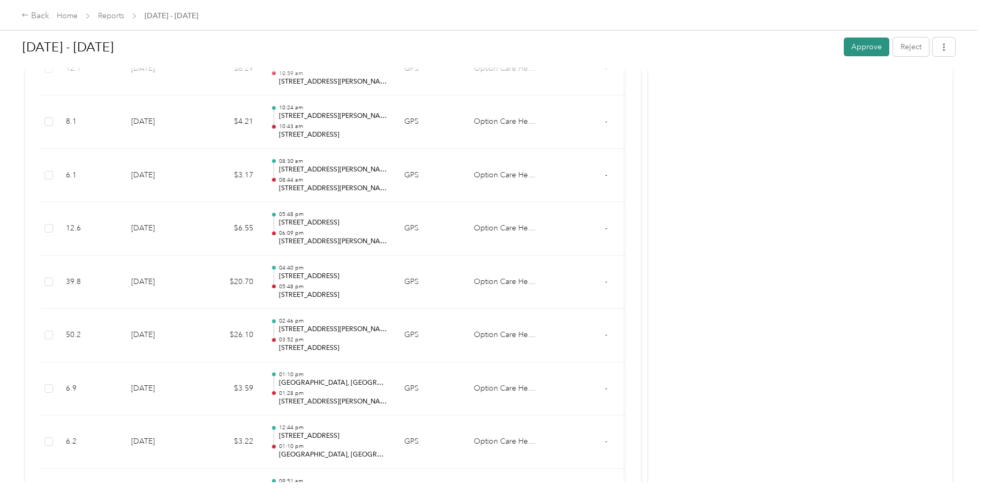
click at [867, 54] on button "Approve" at bounding box center [867, 46] width 46 height 19
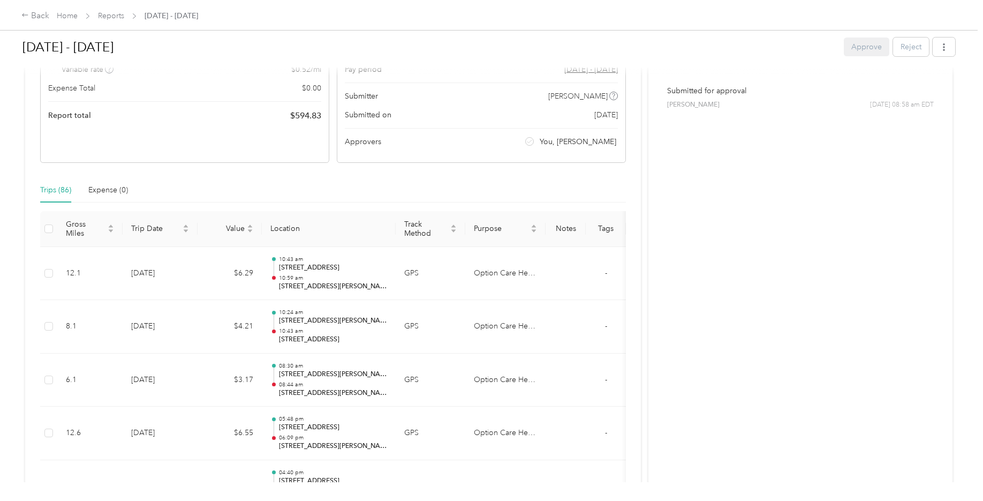
scroll to position [0, 0]
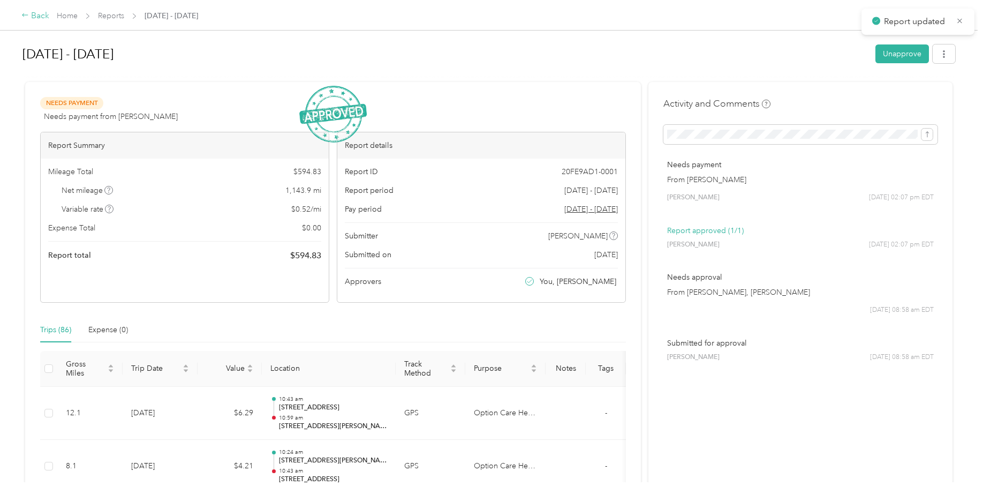
click at [33, 16] on div "Back" at bounding box center [35, 16] width 28 height 13
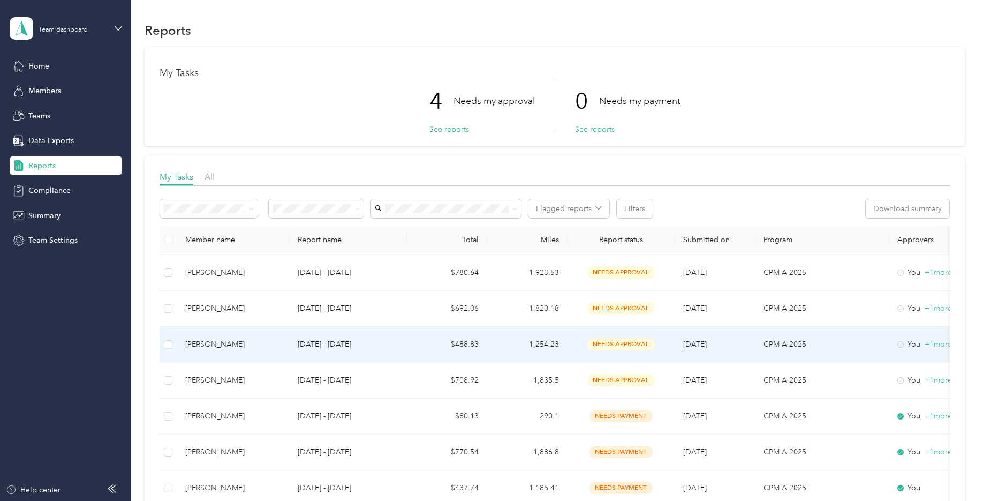
click at [240, 348] on div "[PERSON_NAME]" at bounding box center [232, 344] width 95 height 12
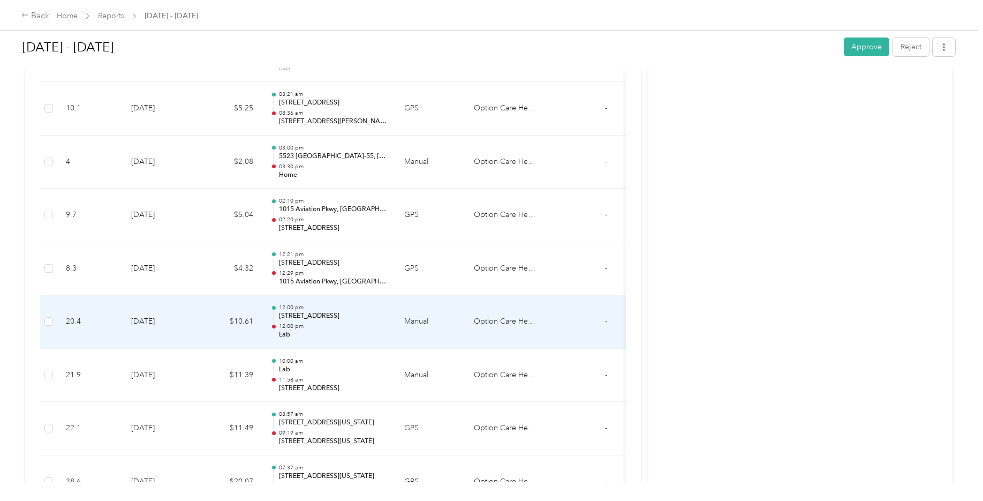
scroll to position [2116, 0]
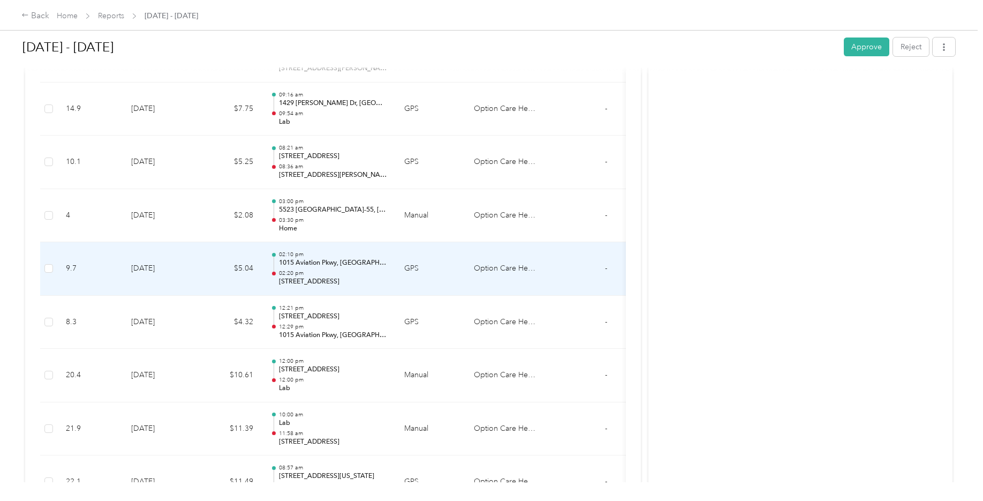
click at [365, 285] on p "[STREET_ADDRESS]" at bounding box center [333, 282] width 108 height 10
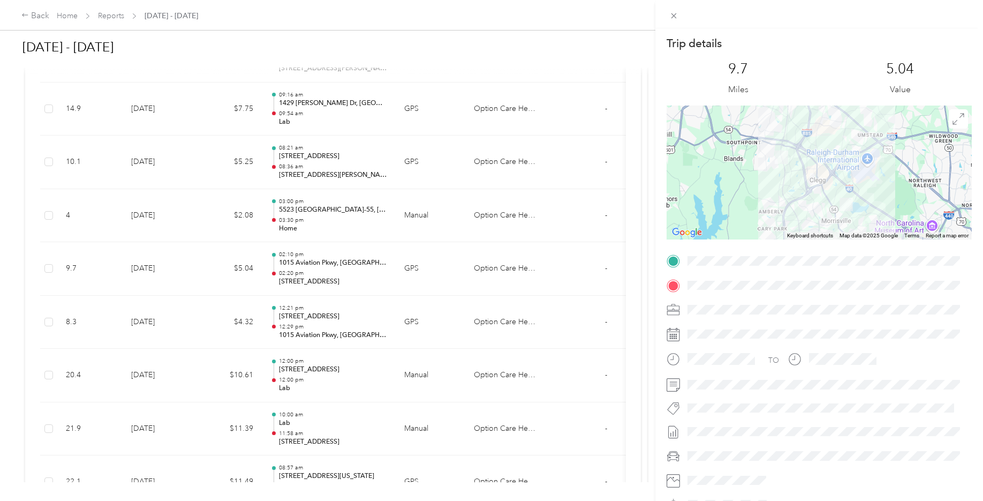
click at [789, 197] on div at bounding box center [819, 172] width 305 height 134
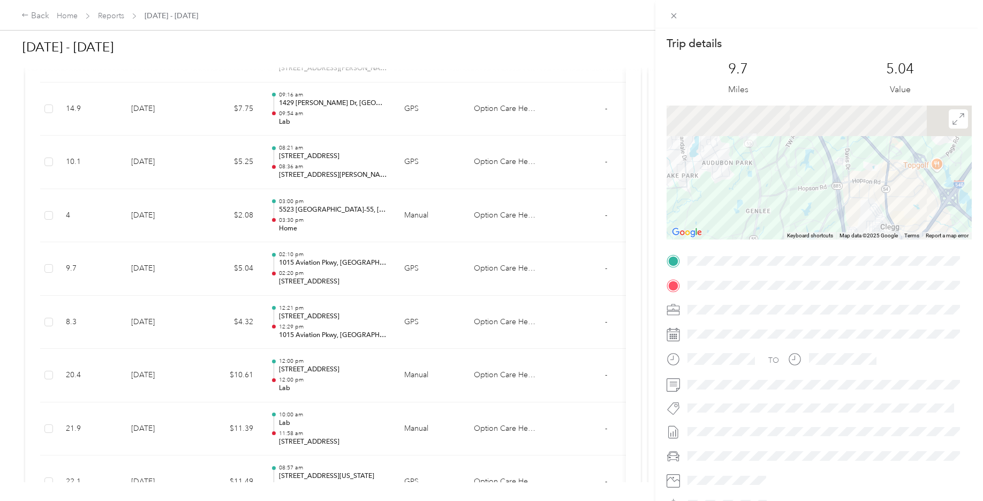
drag, startPoint x: 789, startPoint y: 141, endPoint x: 787, endPoint y: 239, distance: 98.0
click at [787, 239] on div "Trip details This trip cannot be edited because it is either under review, appr…" at bounding box center [819, 274] width 305 height 477
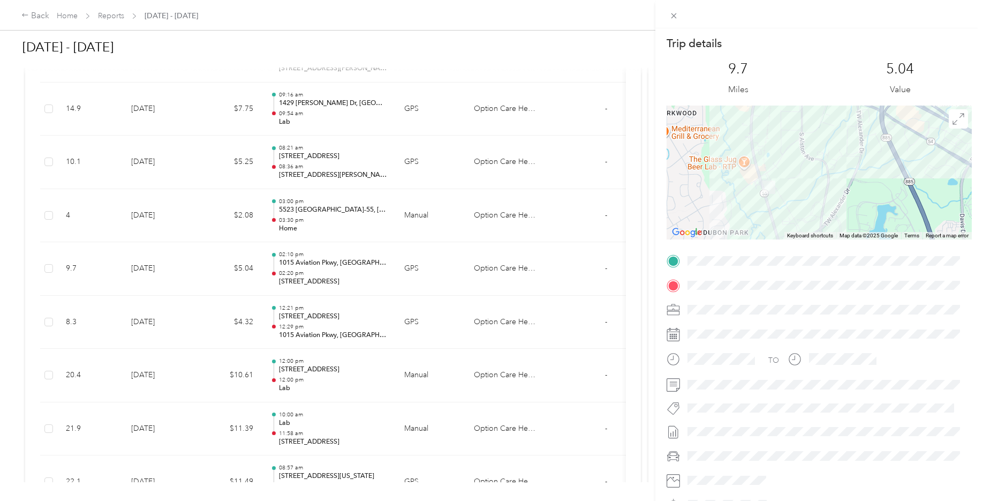
drag, startPoint x: 764, startPoint y: 224, endPoint x: 795, endPoint y: 200, distance: 39.7
click at [795, 202] on div at bounding box center [819, 172] width 305 height 134
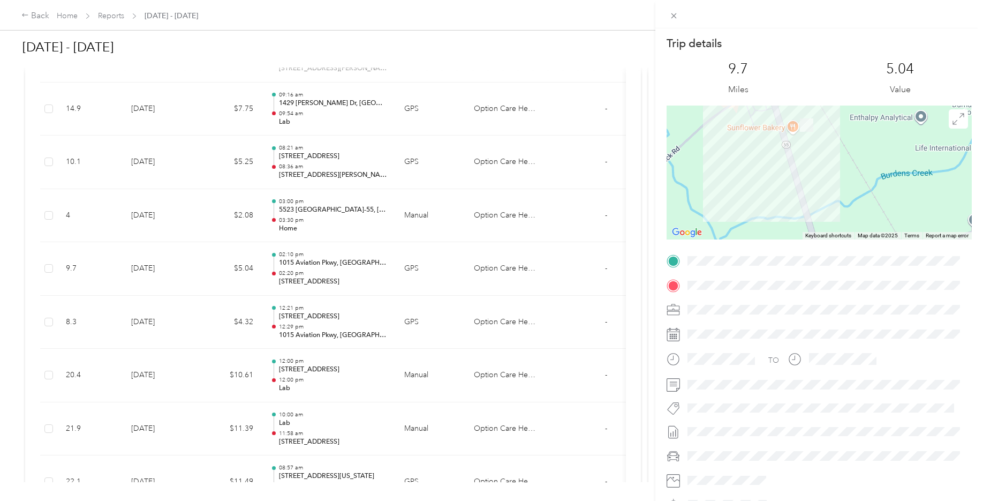
drag, startPoint x: 737, startPoint y: 197, endPoint x: 857, endPoint y: 190, distance: 119.6
click at [857, 190] on div at bounding box center [819, 172] width 305 height 134
click at [350, 245] on div "Trip details This trip cannot be edited because it is either under review, appr…" at bounding box center [491, 250] width 983 height 501
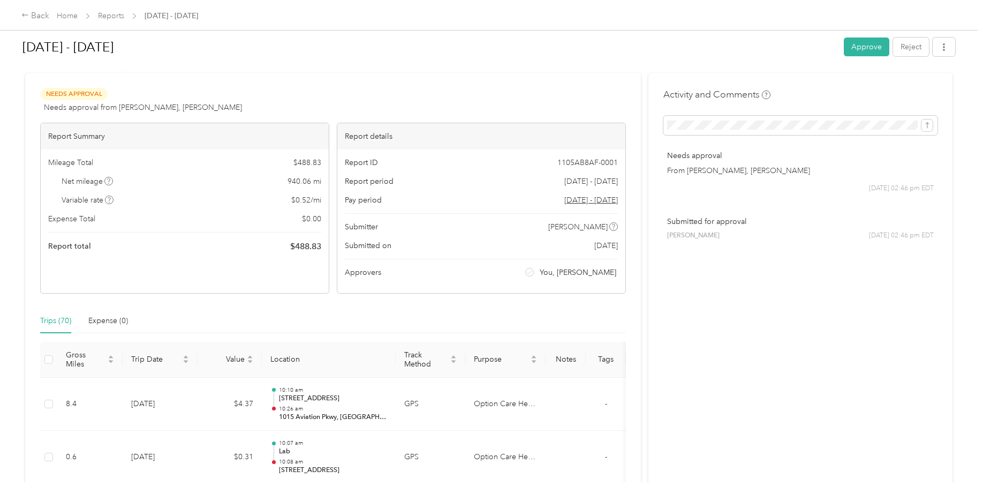
scroll to position [0, 0]
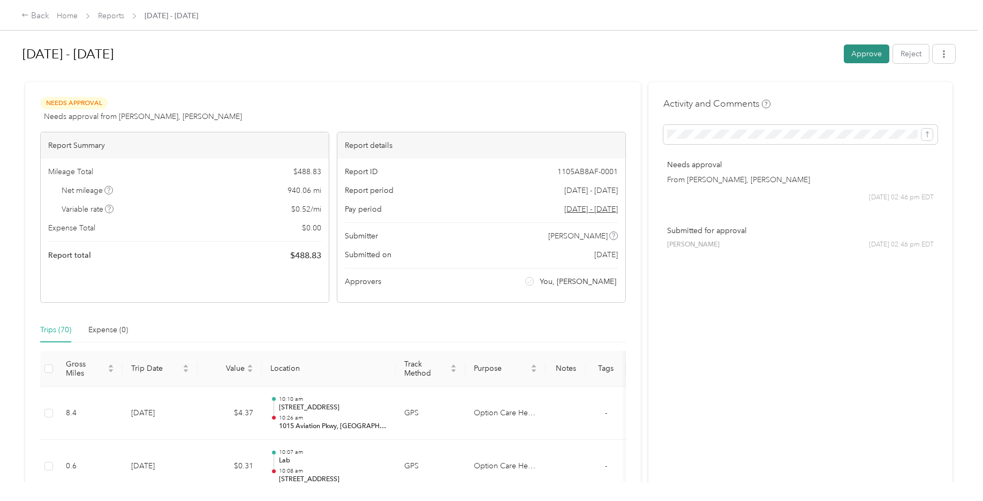
click at [863, 62] on button "Approve" at bounding box center [867, 53] width 46 height 19
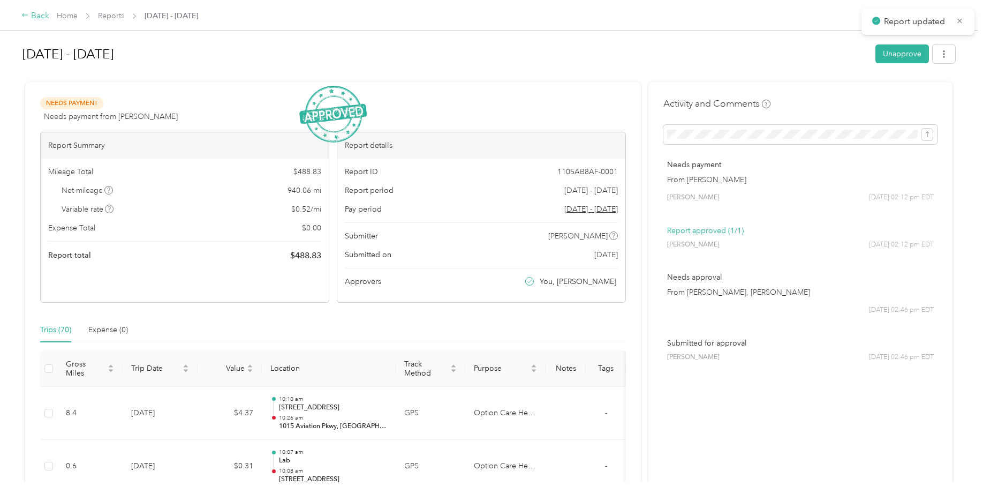
click at [35, 17] on div "Back" at bounding box center [35, 16] width 28 height 13
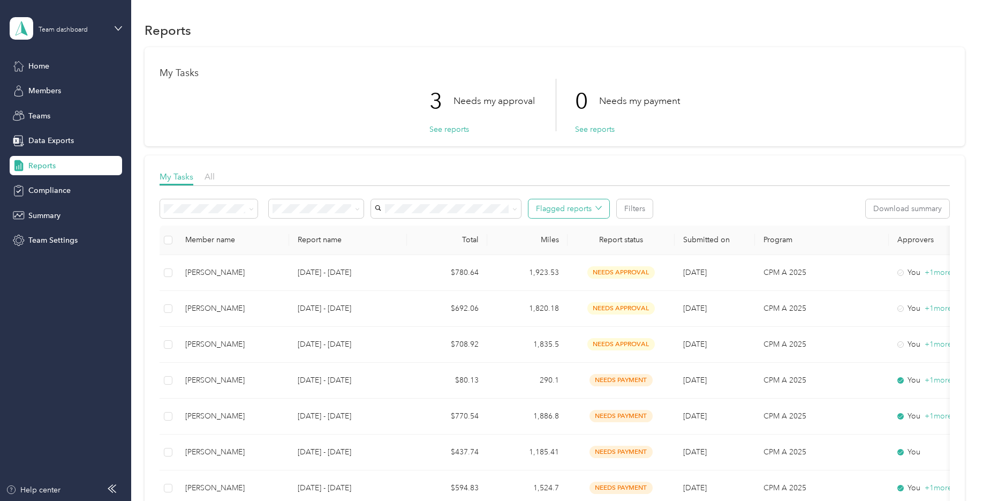
click at [588, 207] on button "Flagged reports" at bounding box center [569, 208] width 81 height 19
click at [639, 206] on button "Filters" at bounding box center [635, 208] width 36 height 19
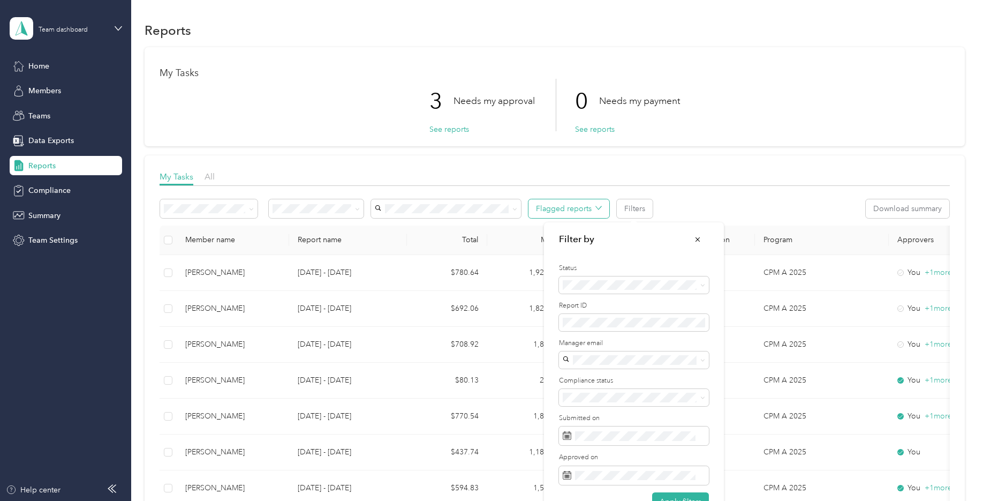
click at [570, 209] on button "Flagged reports" at bounding box center [569, 208] width 81 height 19
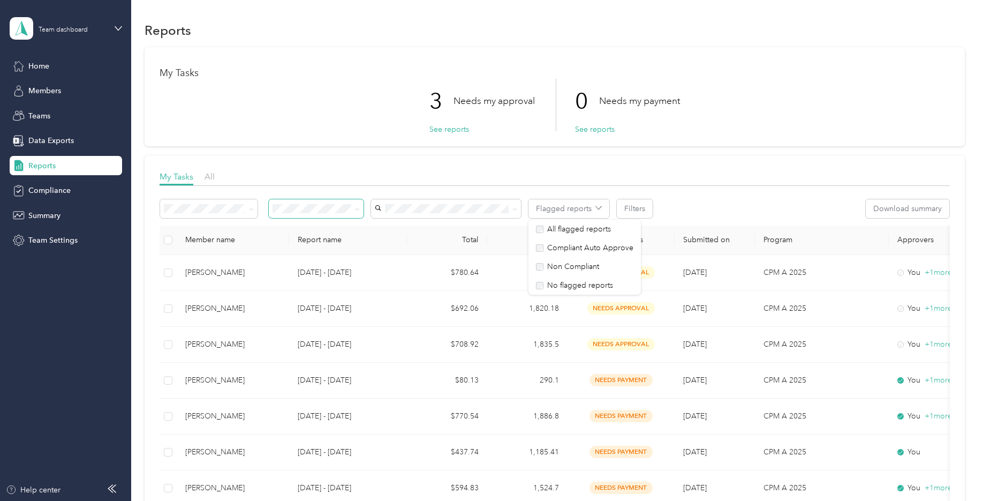
click at [321, 216] on span at bounding box center [316, 208] width 95 height 19
click at [323, 142] on div "My Tasks 3 Needs my approval See reports 0 Needs my payment See reports" at bounding box center [555, 96] width 820 height 99
click at [208, 179] on span "All" at bounding box center [210, 176] width 10 height 10
click at [175, 178] on span "My Tasks" at bounding box center [177, 176] width 34 height 10
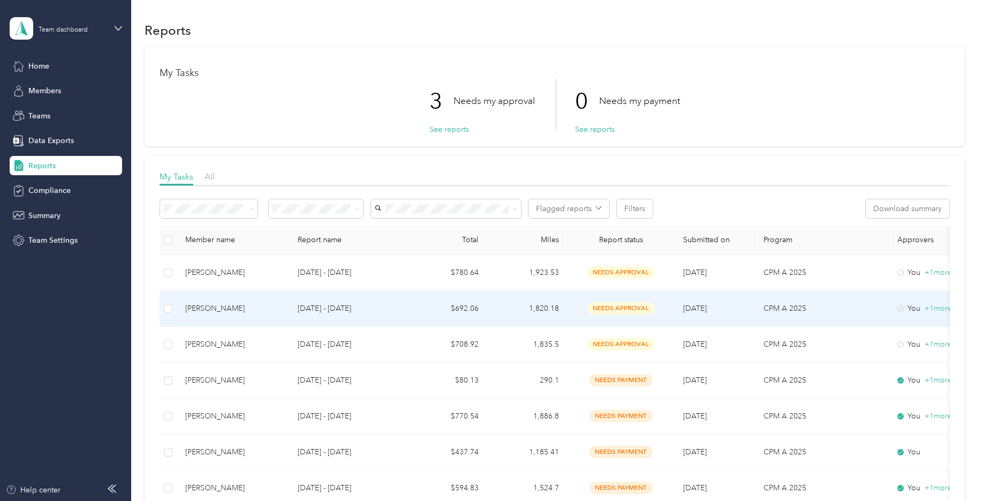
click at [217, 306] on div "[PERSON_NAME]" at bounding box center [232, 309] width 95 height 12
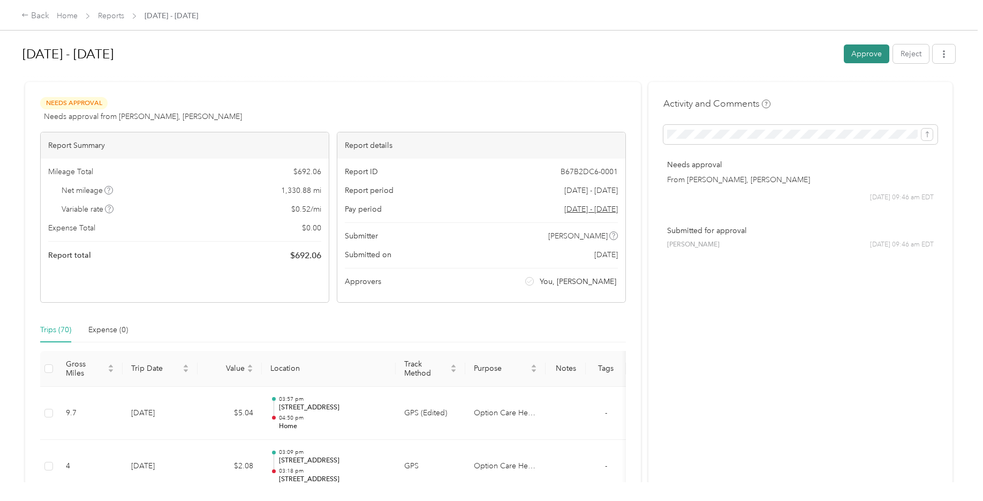
click at [865, 55] on button "Approve" at bounding box center [867, 53] width 46 height 19
click at [910, 64] on div "[DATE] - [DATE] Approve Reject" at bounding box center [488, 56] width 933 height 32
click at [909, 58] on div "Approve Reject" at bounding box center [899, 53] width 111 height 19
click at [32, 20] on div "Back" at bounding box center [35, 16] width 28 height 13
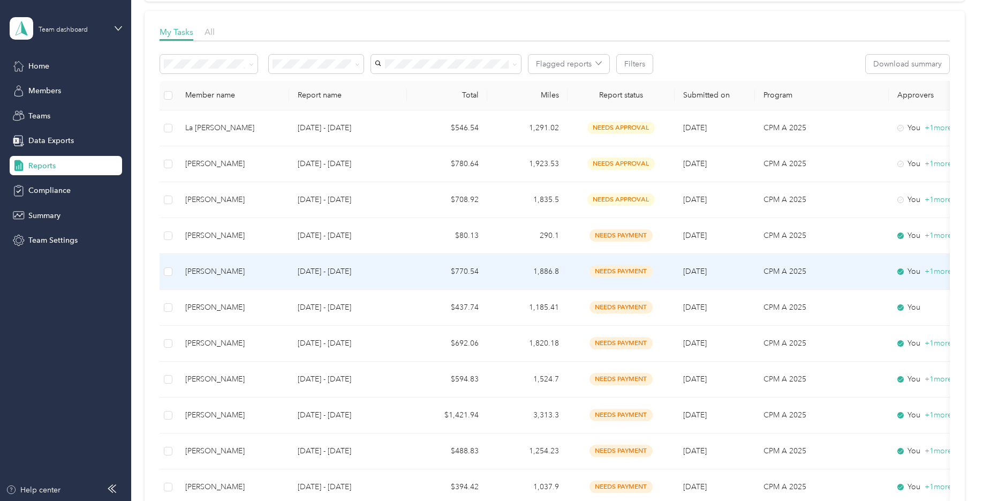
scroll to position [214, 0]
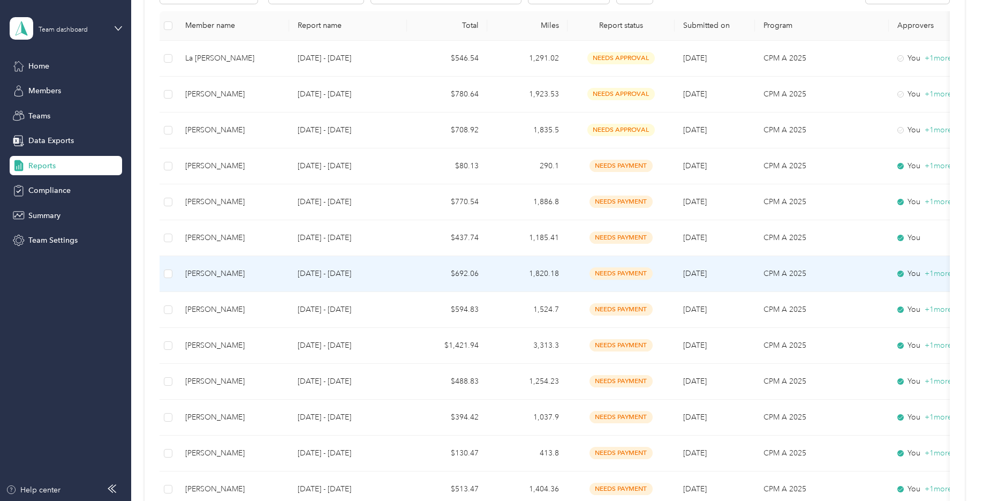
click at [222, 269] on div "[PERSON_NAME]" at bounding box center [232, 274] width 95 height 12
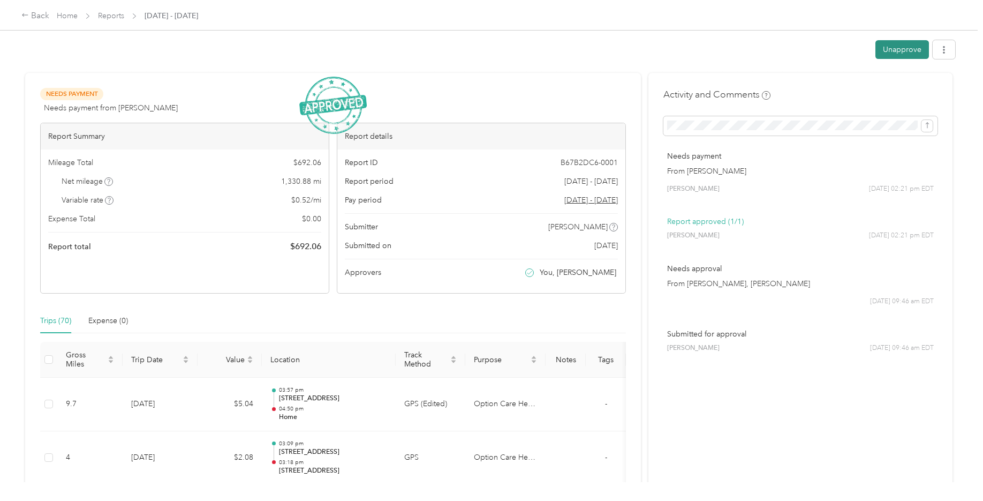
click at [906, 50] on button "Unapprove" at bounding box center [902, 49] width 54 height 19
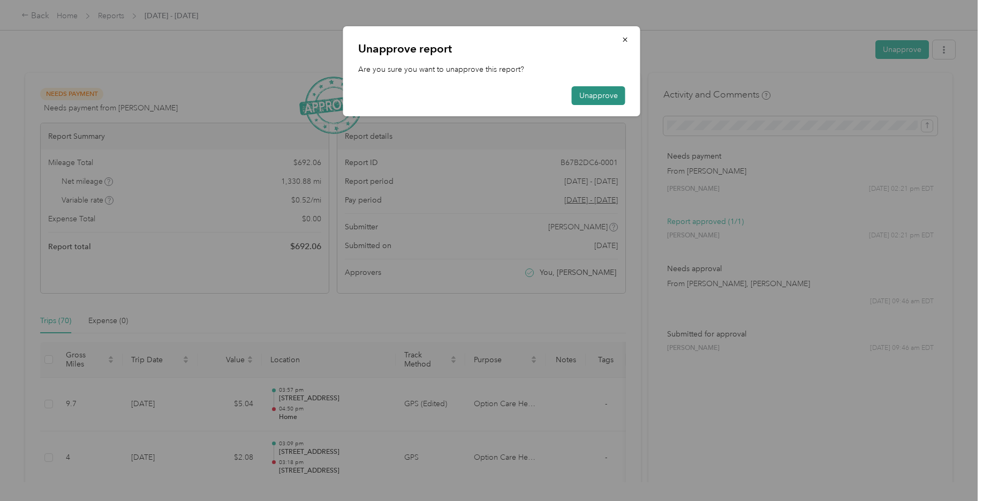
click at [598, 96] on button "Unapprove" at bounding box center [599, 95] width 54 height 19
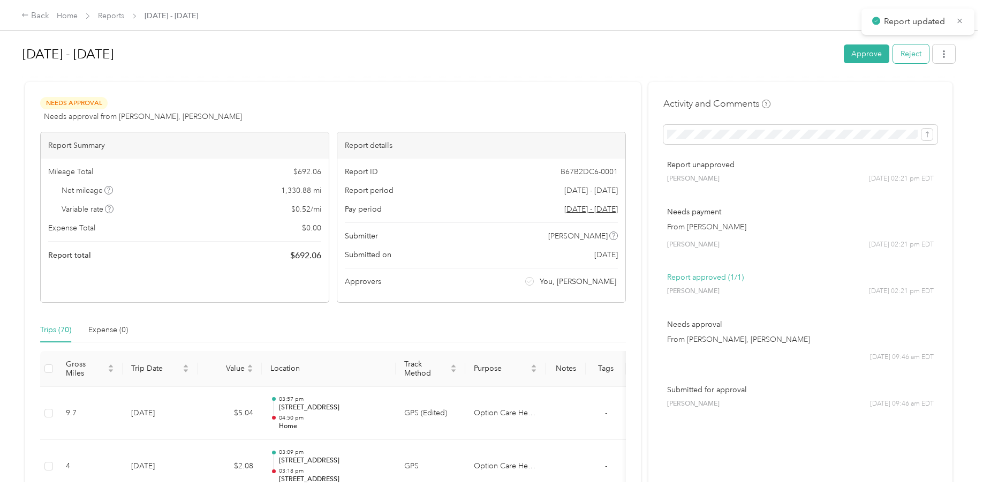
click at [902, 56] on button "Reject" at bounding box center [911, 53] width 36 height 19
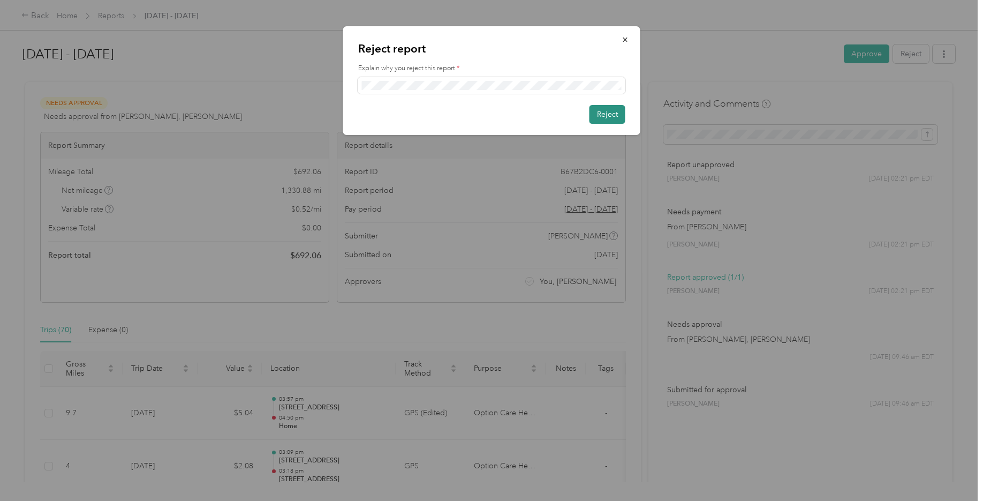
click at [623, 119] on button "Reject" at bounding box center [608, 114] width 36 height 19
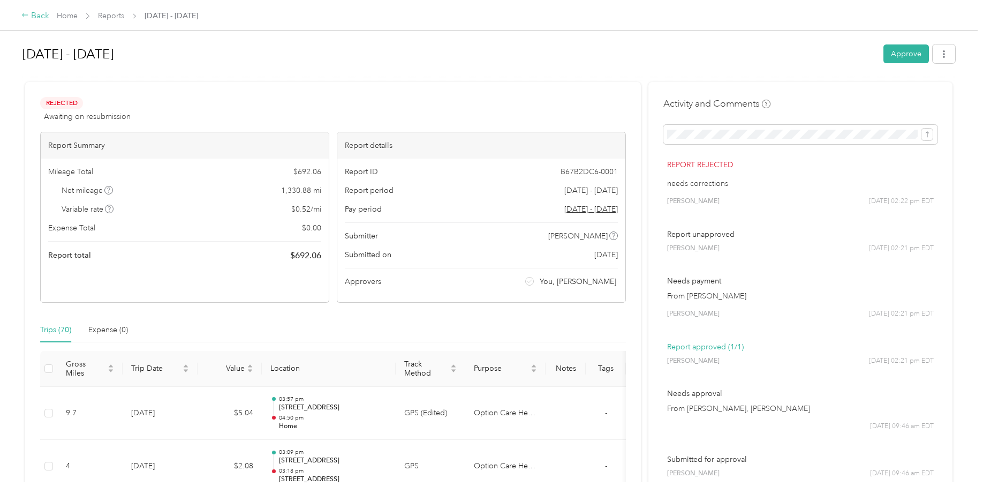
click at [40, 18] on div "Back" at bounding box center [35, 16] width 28 height 13
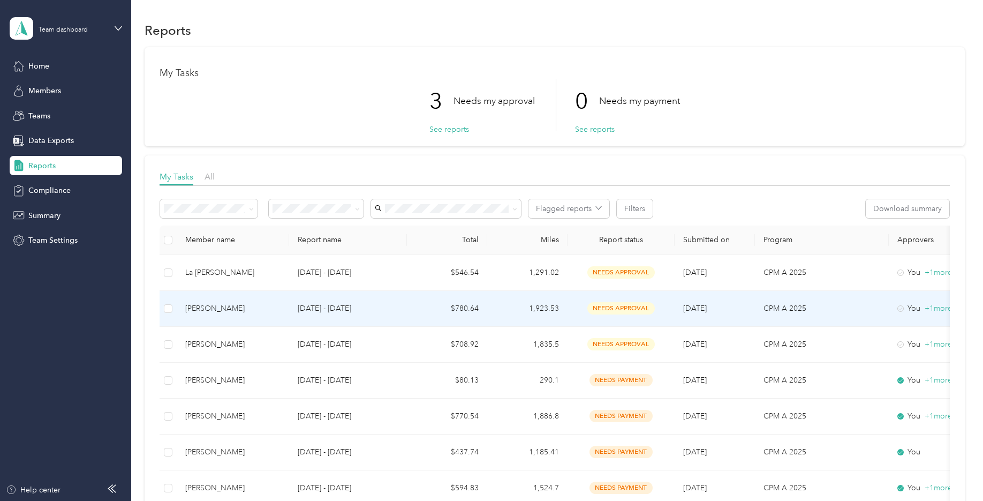
click at [210, 312] on div "[PERSON_NAME]" at bounding box center [232, 309] width 95 height 12
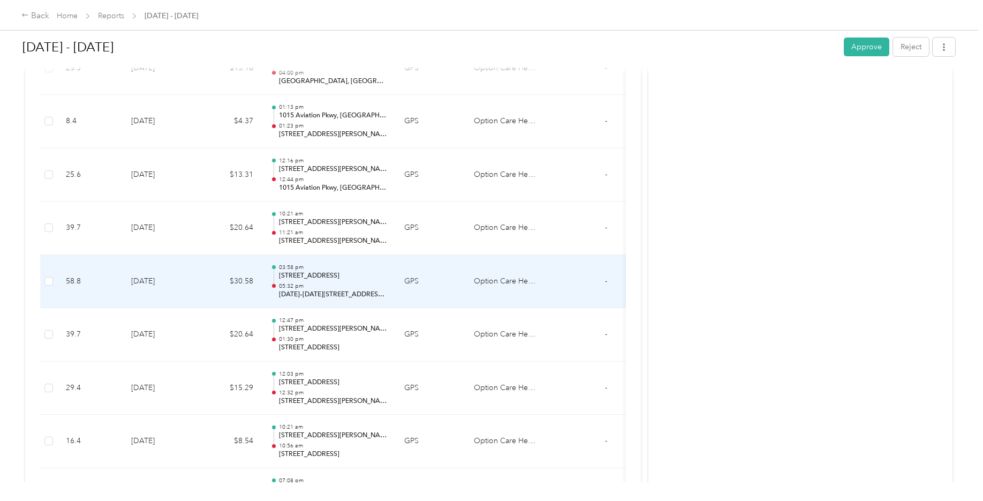
scroll to position [3021, 0]
